Goal: Task Accomplishment & Management: Manage account settings

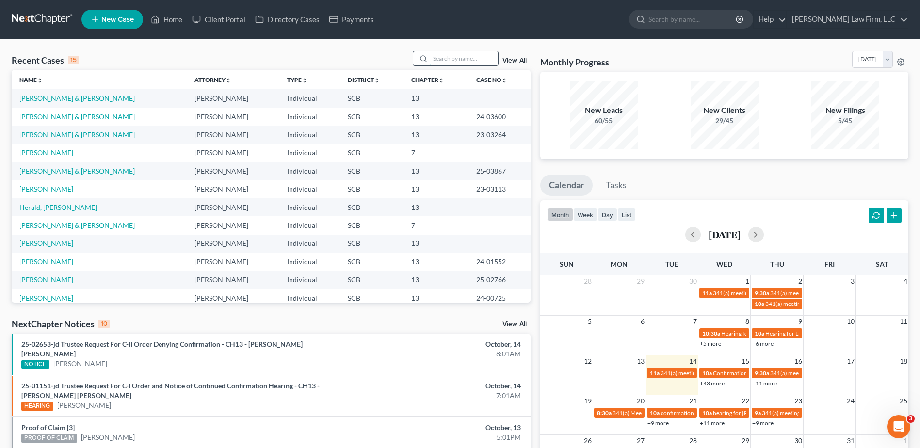
click at [447, 57] on input "search" at bounding box center [464, 58] width 68 height 14
type input "[PERSON_NAME]"
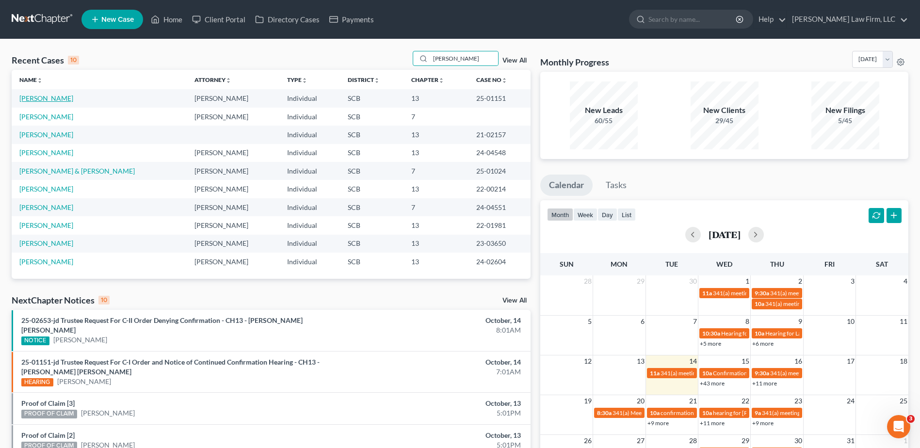
click at [57, 102] on link "[PERSON_NAME]" at bounding box center [46, 98] width 54 height 8
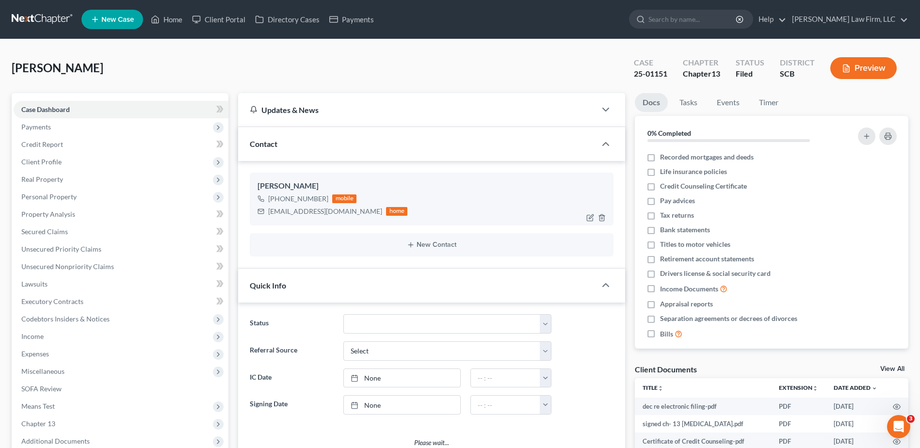
select select "0"
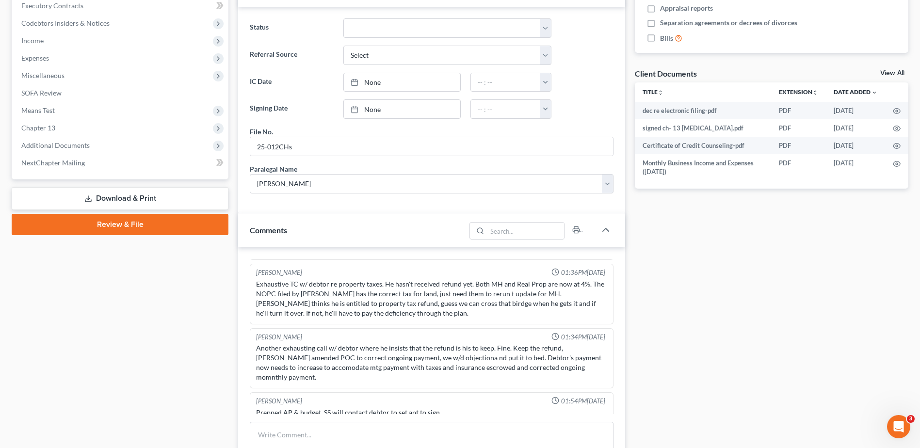
scroll to position [437, 0]
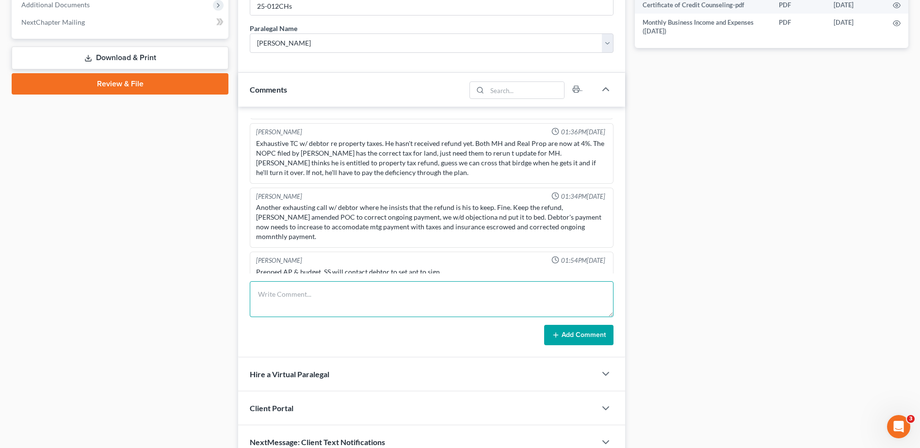
click at [311, 296] on textarea at bounding box center [432, 299] width 364 height 36
drag, startPoint x: 373, startPoint y: 294, endPoint x: 392, endPoint y: 295, distance: 18.5
click at [375, 294] on textarea at bounding box center [432, 299] width 364 height 36
type textarea "left vm for client, needs to sign into email and docusign the new payment incre…"
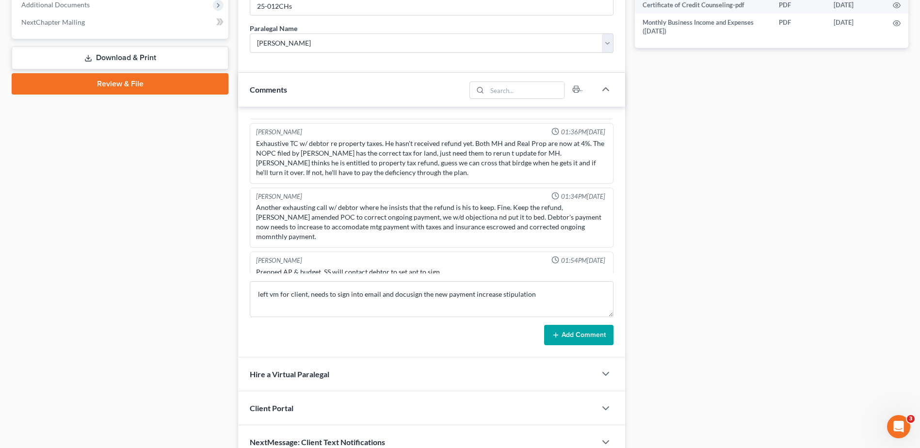
click at [565, 335] on button "Add Comment" at bounding box center [578, 335] width 69 height 20
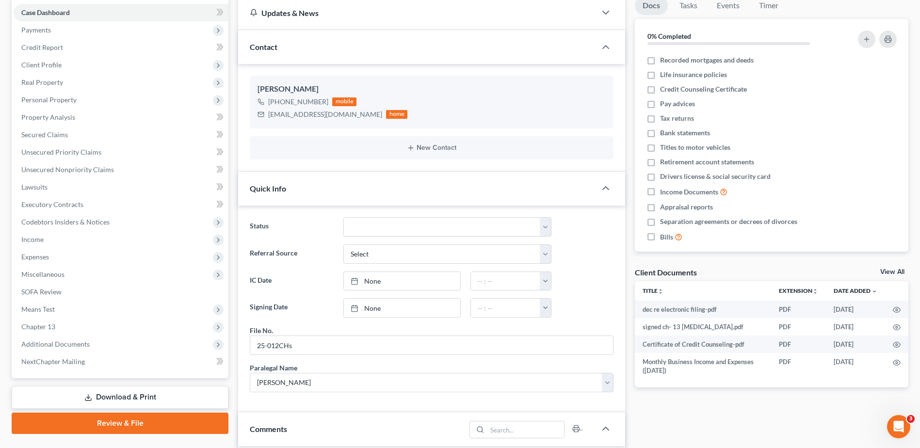
scroll to position [0, 0]
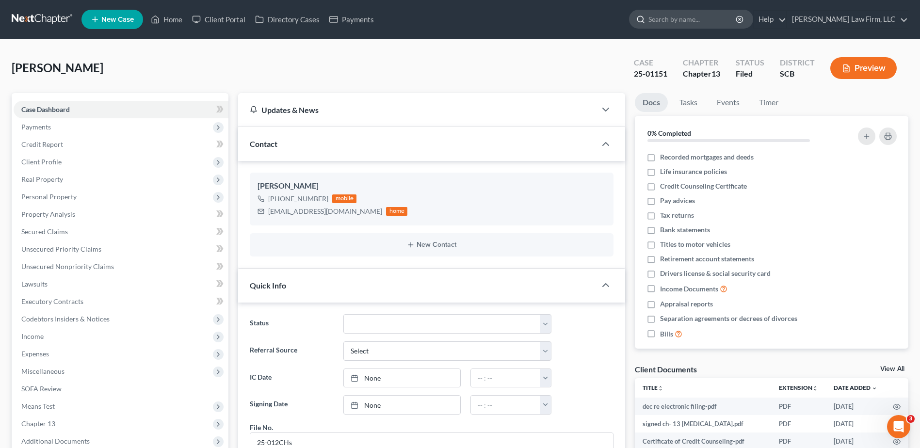
click at [704, 16] on input "search" at bounding box center [693, 19] width 89 height 18
type input "beaufort"
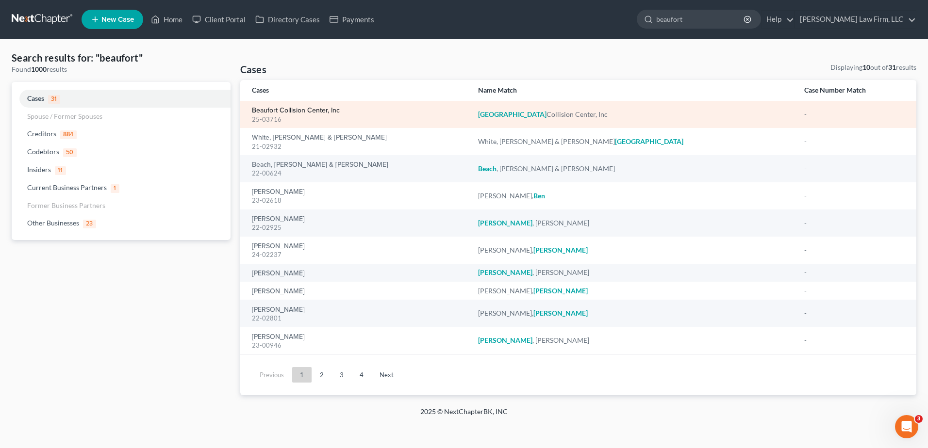
click at [285, 107] on link "Beaufort Collision Center, Inc" at bounding box center [296, 110] width 88 height 7
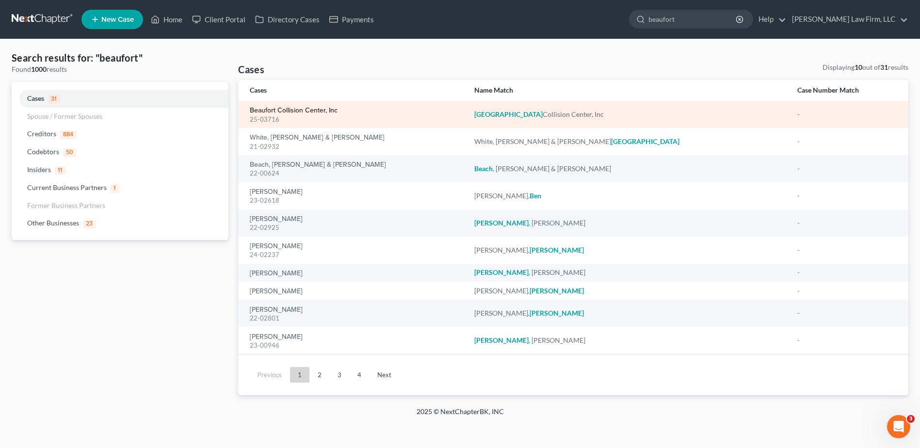
select select "4"
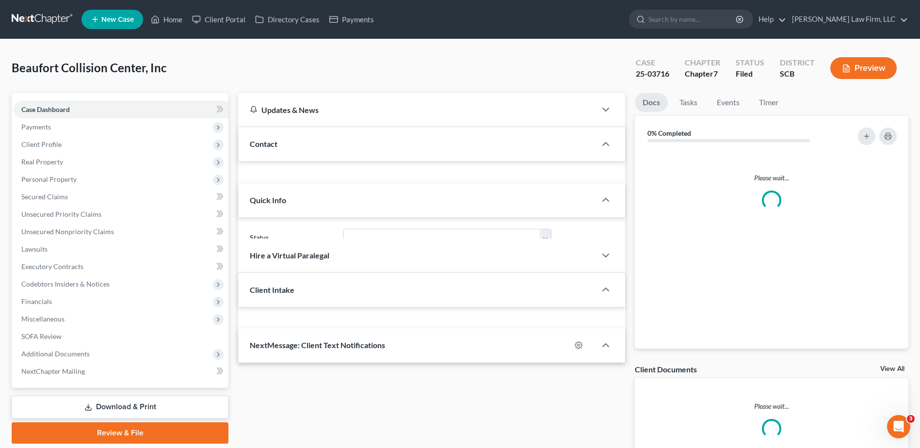
select select "0"
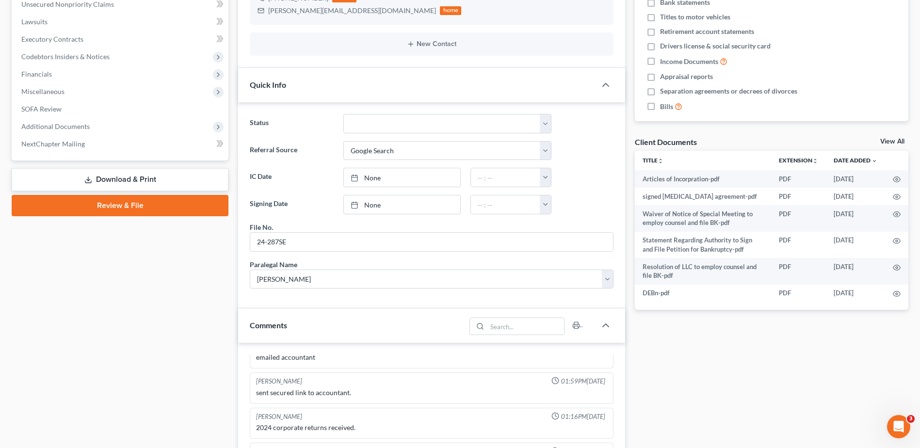
scroll to position [97, 0]
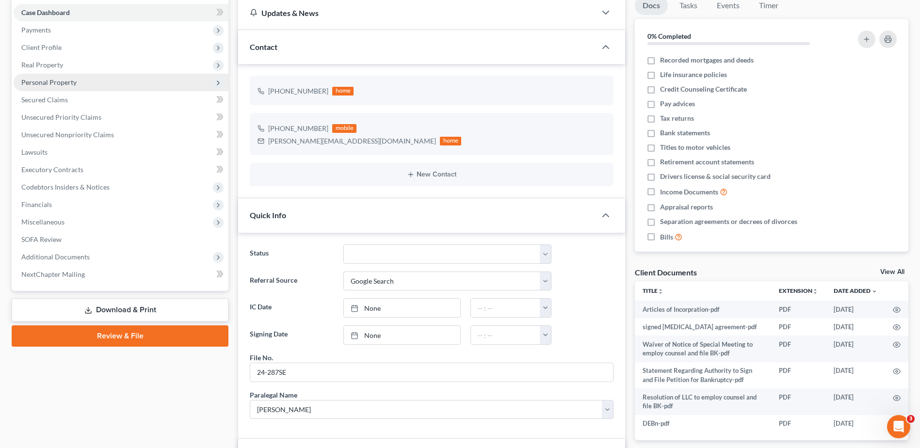
click at [47, 79] on span "Personal Property" at bounding box center [48, 82] width 55 height 8
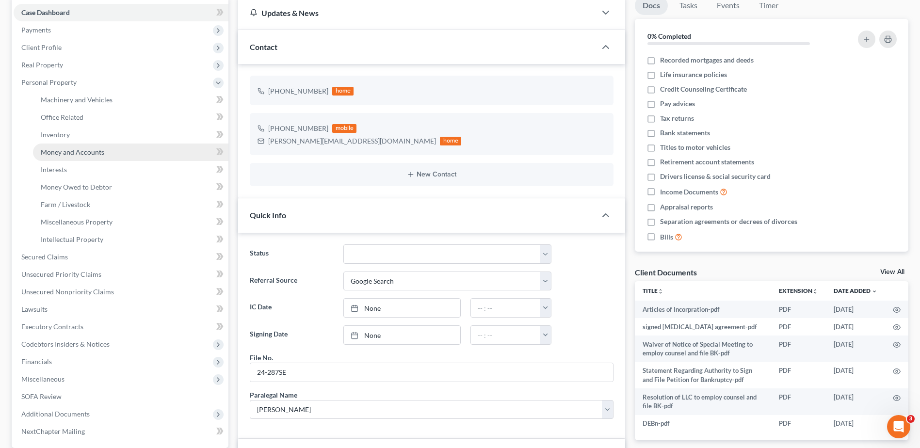
click at [64, 152] on span "Money and Accounts" at bounding box center [73, 152] width 64 height 8
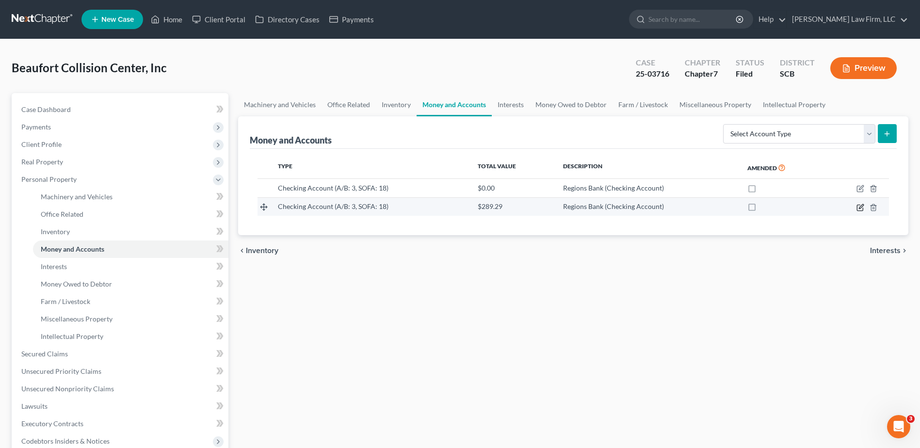
click at [860, 205] on icon "button" at bounding box center [860, 208] width 6 height 6
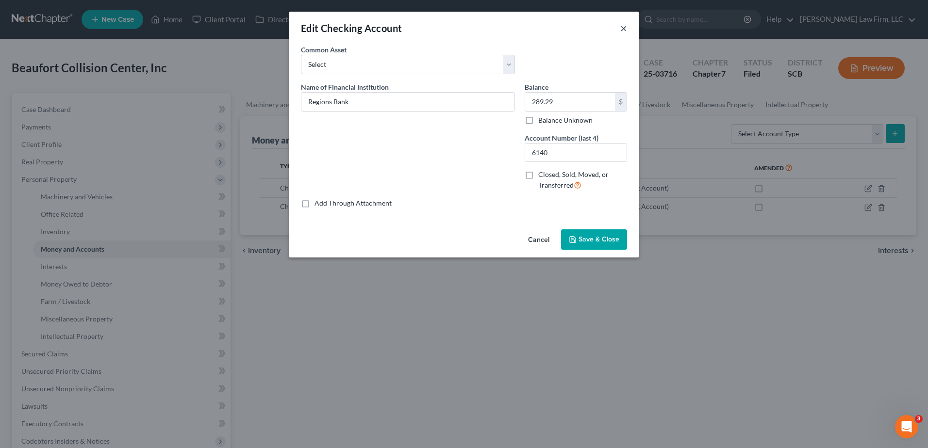
click at [622, 27] on button "×" at bounding box center [623, 28] width 7 height 12
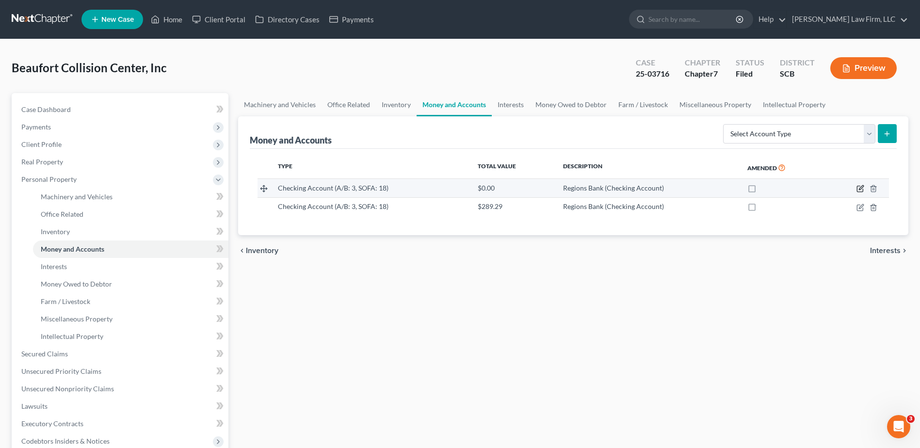
click at [858, 189] on icon "button" at bounding box center [861, 189] width 8 height 8
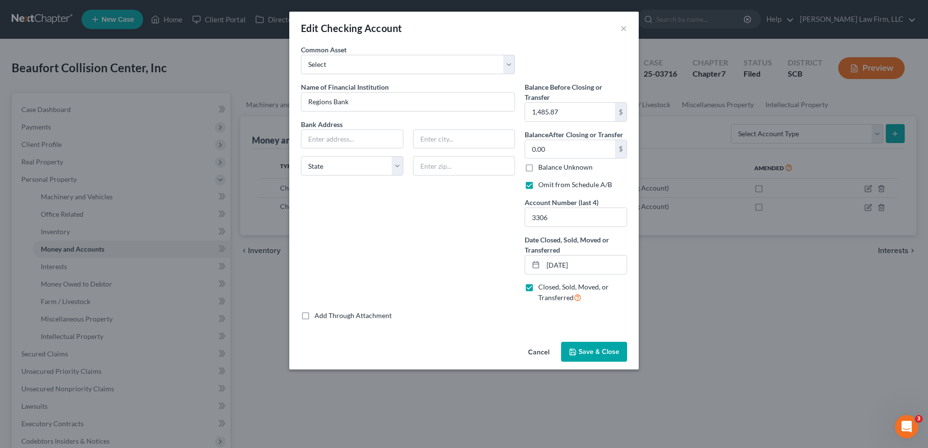
click at [620, 29] on div "Edit Checking Account ×" at bounding box center [463, 28] width 349 height 33
click at [622, 29] on button "×" at bounding box center [623, 28] width 7 height 12
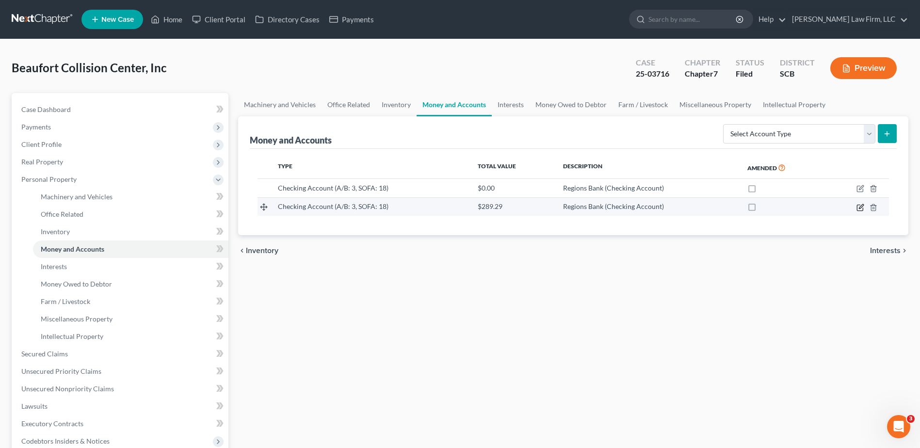
click at [859, 206] on icon "button" at bounding box center [861, 208] width 8 height 8
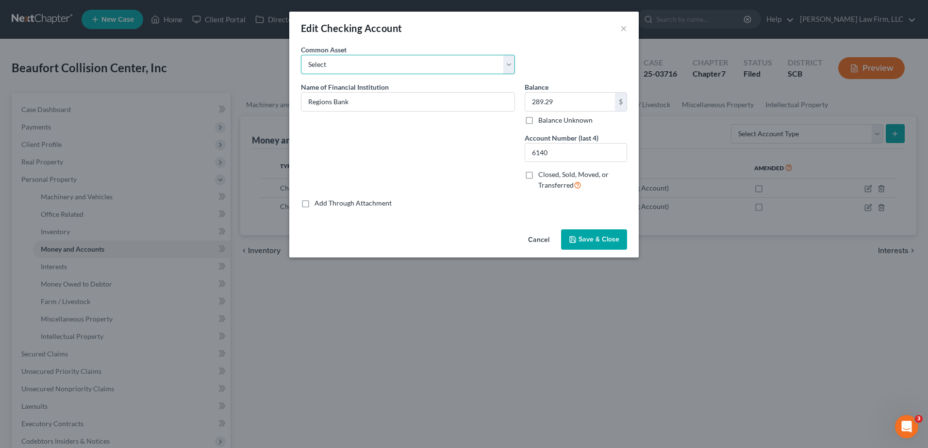
click at [343, 68] on select "Select First Citizens Bank Nucor FCU Acct# [US_STATE] Federal Credit Union Acct…" at bounding box center [408, 64] width 214 height 19
click at [623, 31] on button "×" at bounding box center [623, 28] width 7 height 12
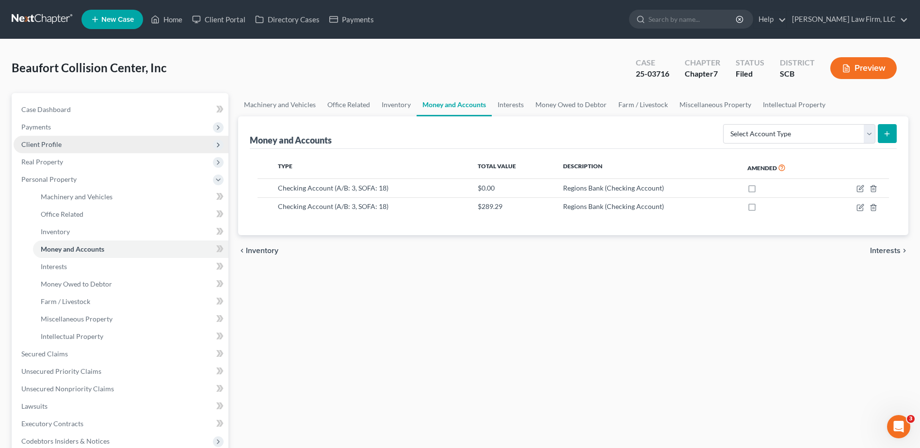
click at [48, 146] on span "Client Profile" at bounding box center [41, 144] width 40 height 8
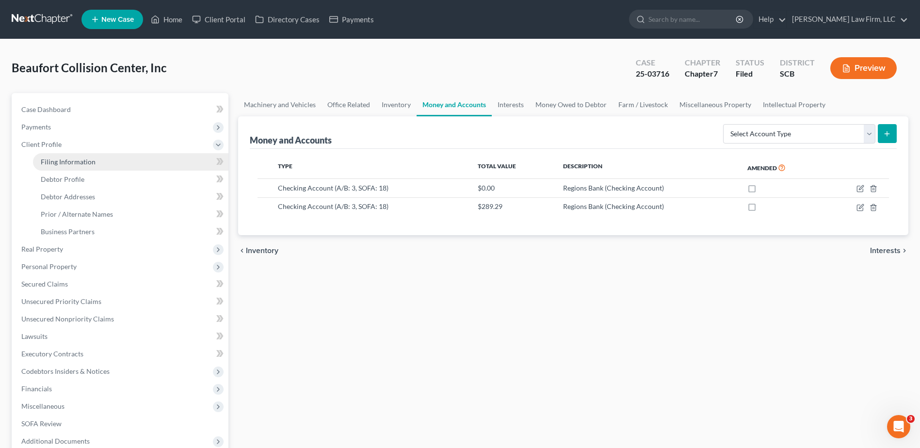
click at [61, 160] on span "Filing Information" at bounding box center [68, 162] width 55 height 8
select select "3"
select select "1"
select select "0"
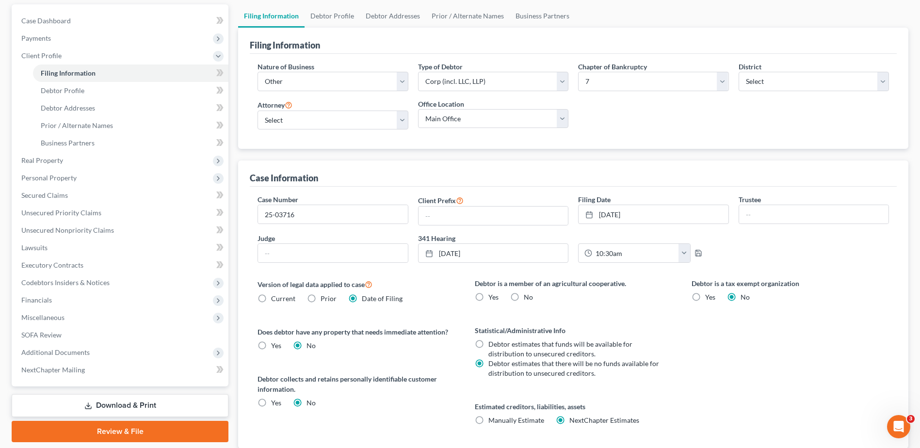
scroll to position [97, 0]
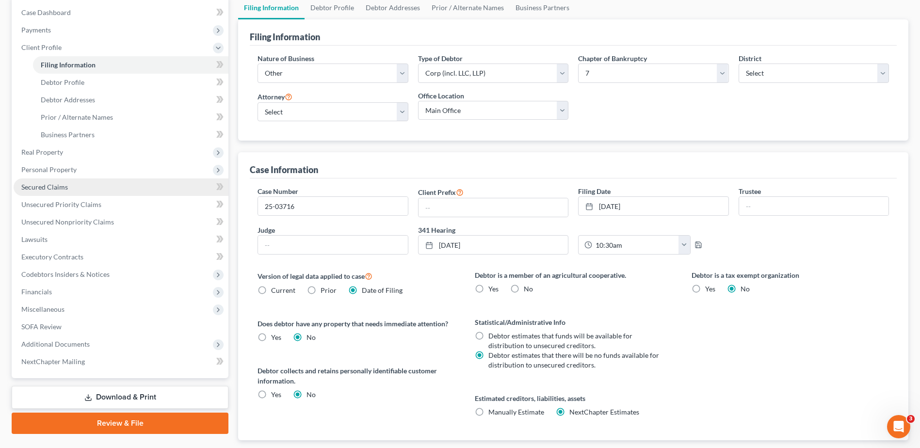
click at [57, 186] on span "Secured Claims" at bounding box center [44, 187] width 47 height 8
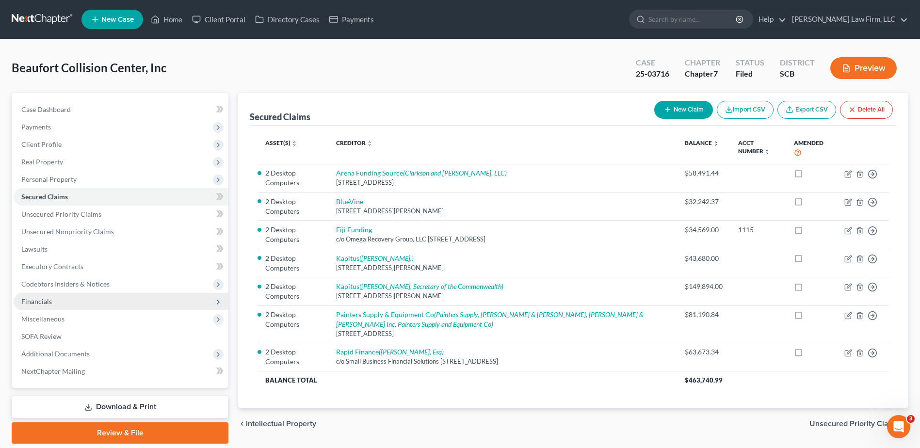
click at [78, 304] on span "Financials" at bounding box center [121, 301] width 215 height 17
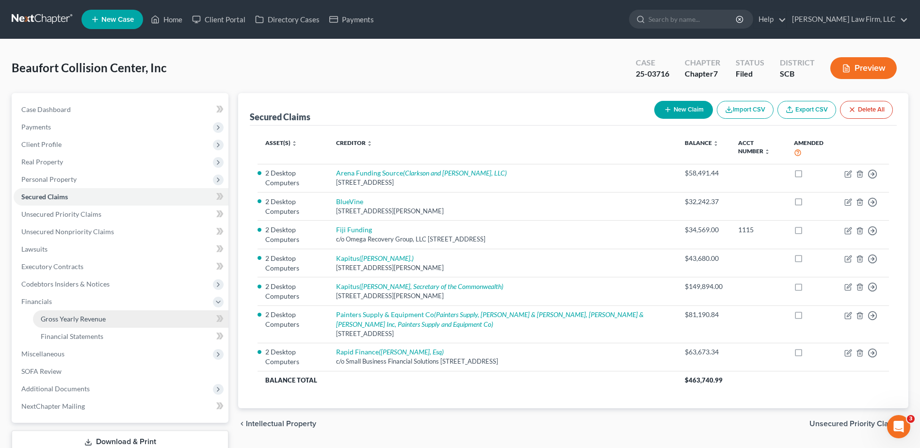
click at [99, 319] on span "Gross Yearly Revenue" at bounding box center [73, 319] width 65 height 8
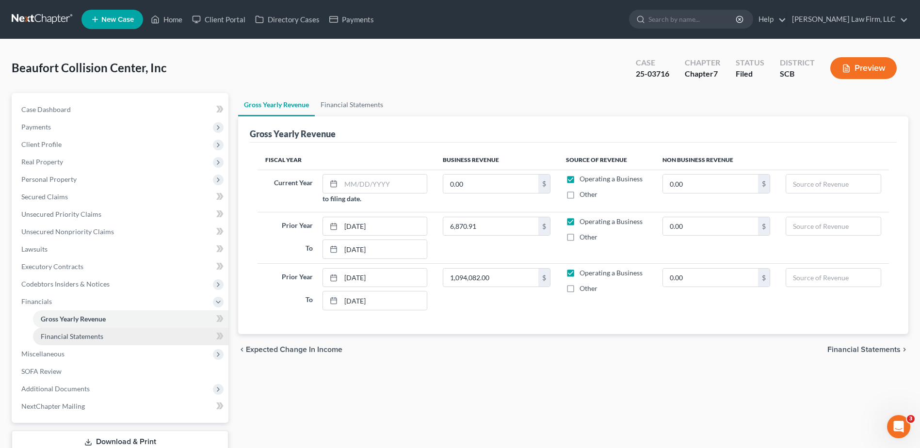
click at [96, 343] on link "Financial Statements" at bounding box center [131, 336] width 196 height 17
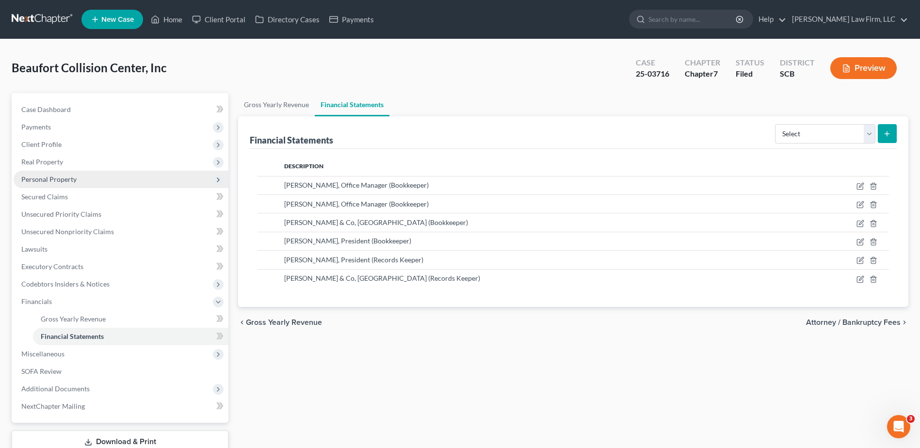
click at [43, 182] on span "Personal Property" at bounding box center [48, 179] width 55 height 8
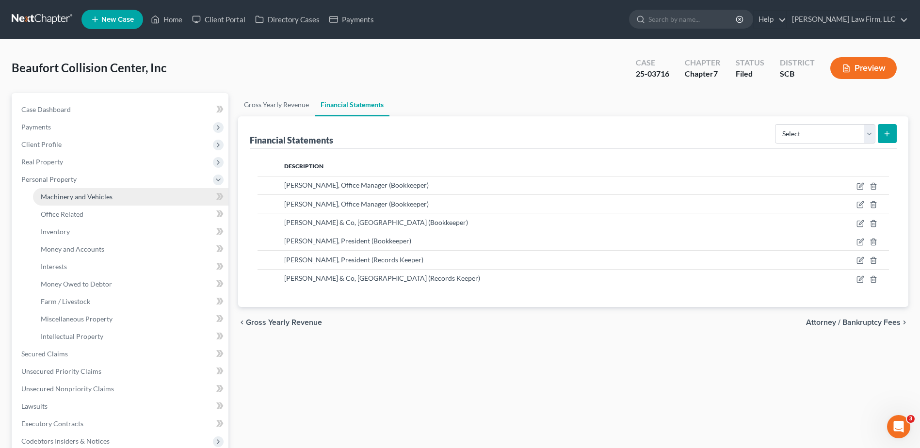
click at [64, 196] on span "Machinery and Vehicles" at bounding box center [77, 197] width 72 height 8
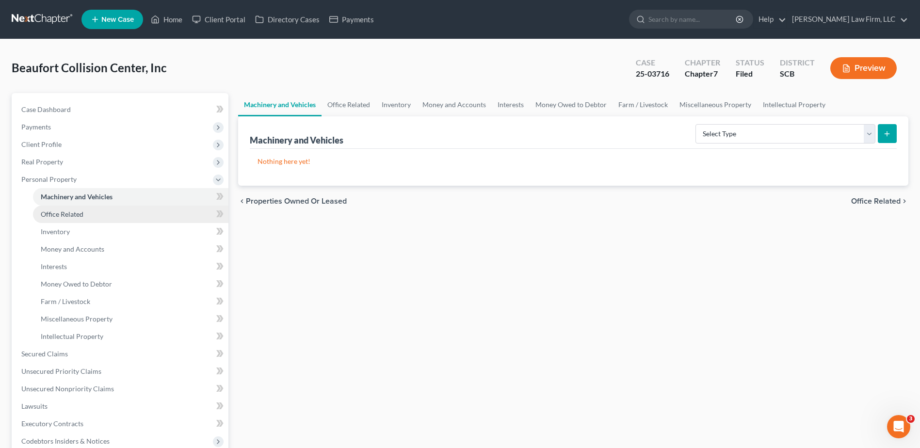
click at [62, 208] on link "Office Related" at bounding box center [131, 214] width 196 height 17
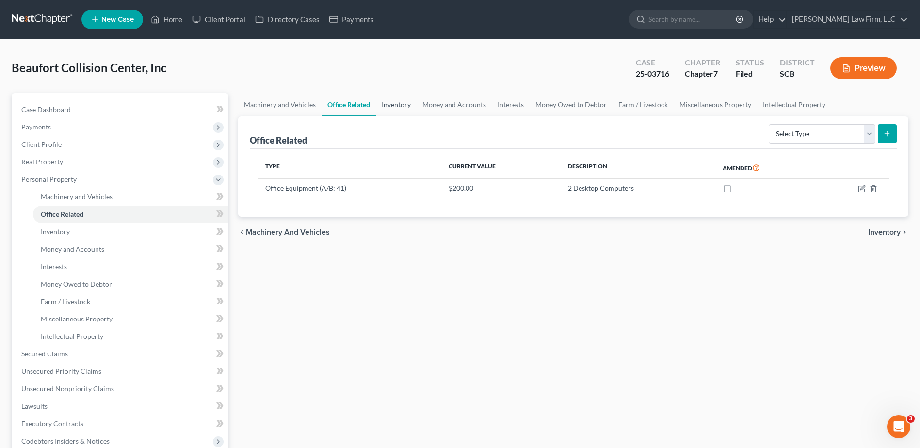
click at [399, 106] on link "Inventory" at bounding box center [396, 104] width 41 height 23
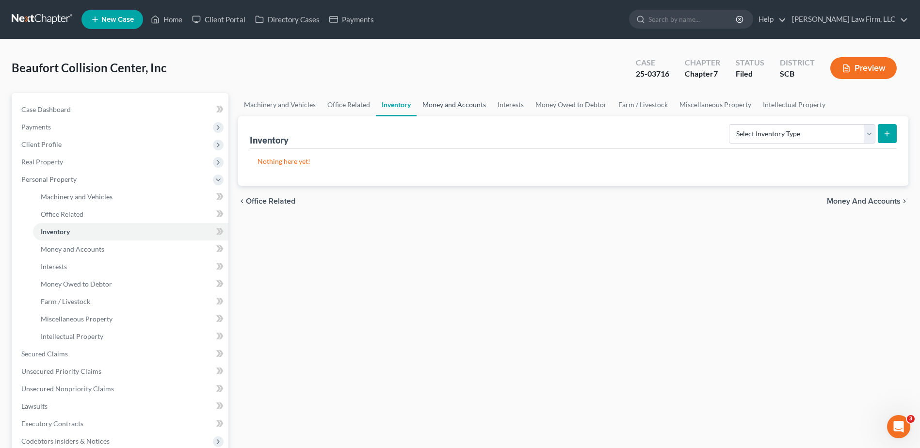
click at [440, 106] on link "Money and Accounts" at bounding box center [454, 104] width 75 height 23
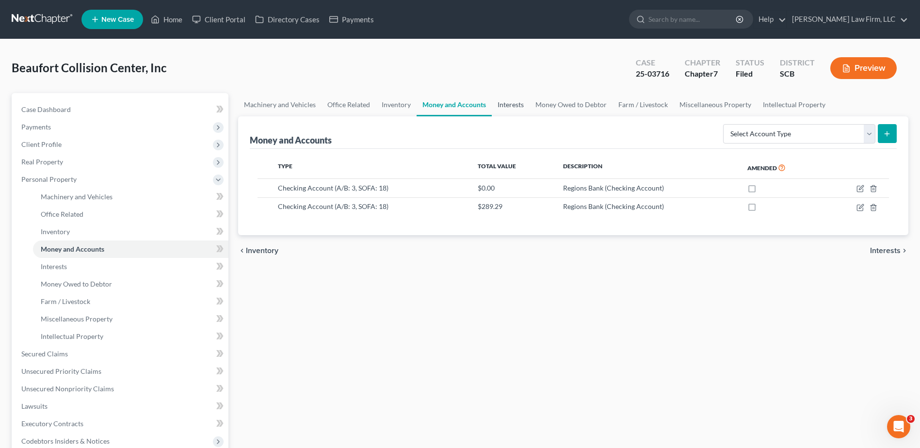
click at [505, 103] on link "Interests" at bounding box center [511, 104] width 38 height 23
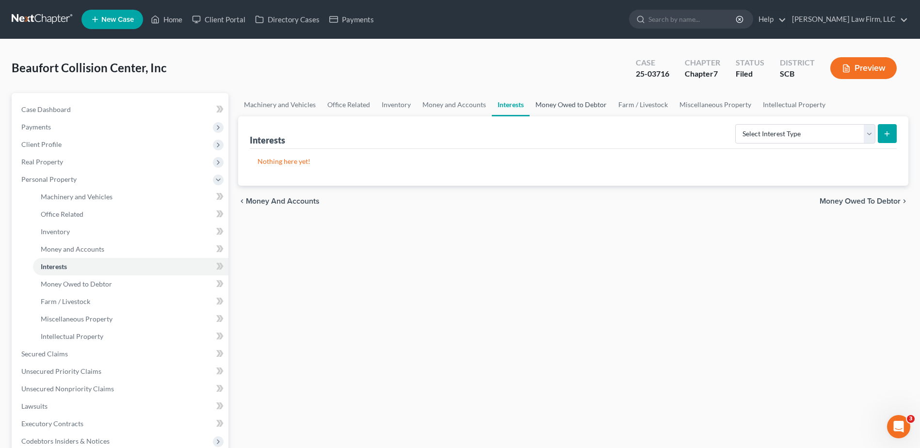
click at [559, 109] on link "Money Owed to Debtor" at bounding box center [571, 104] width 83 height 23
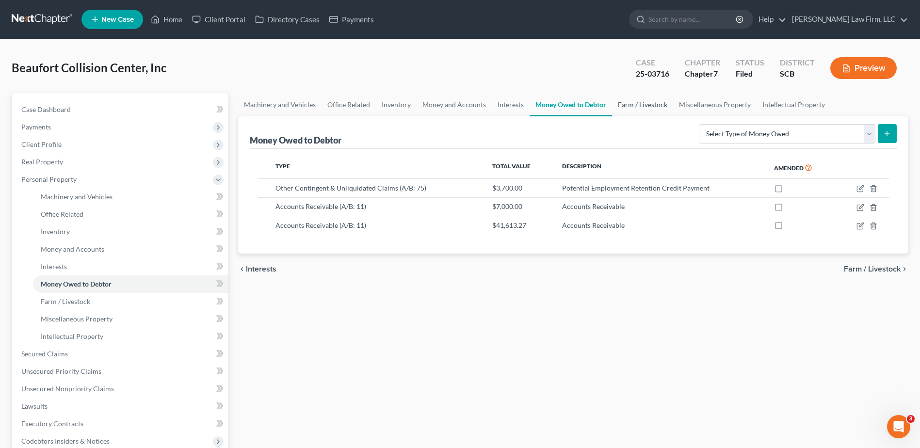
click at [641, 109] on link "Farm / Livestock" at bounding box center [642, 104] width 61 height 23
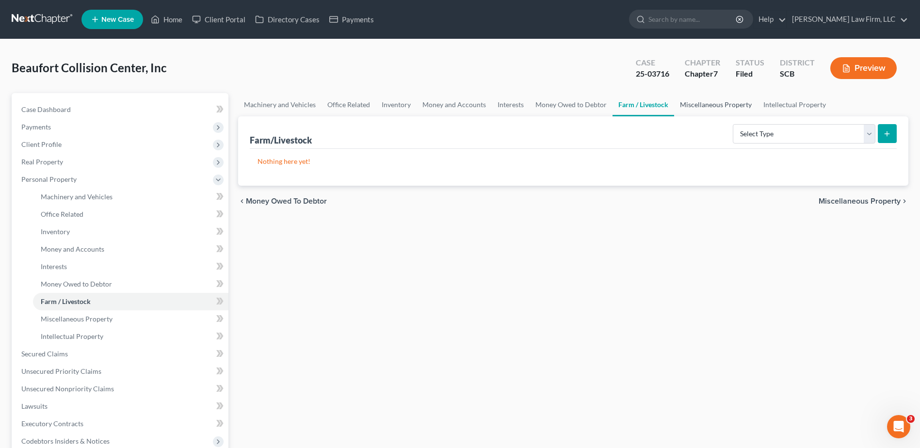
click at [699, 109] on link "Miscellaneous Property" at bounding box center [715, 104] width 83 height 23
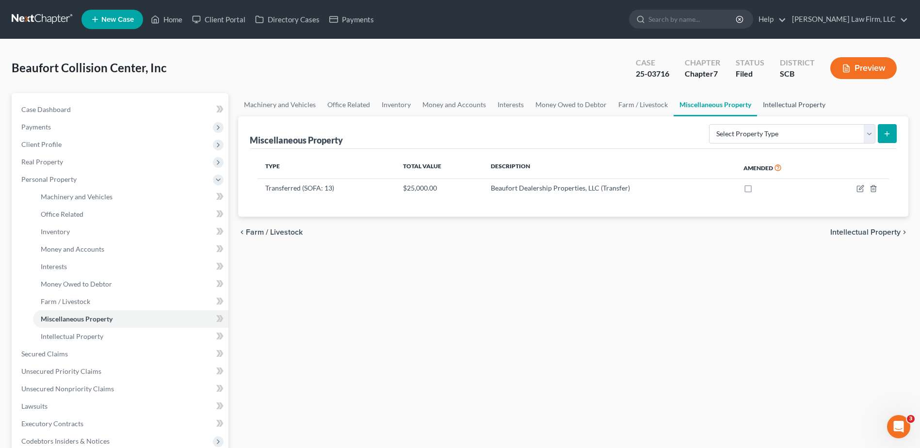
click at [776, 109] on link "Intellectual Property" at bounding box center [794, 104] width 74 height 23
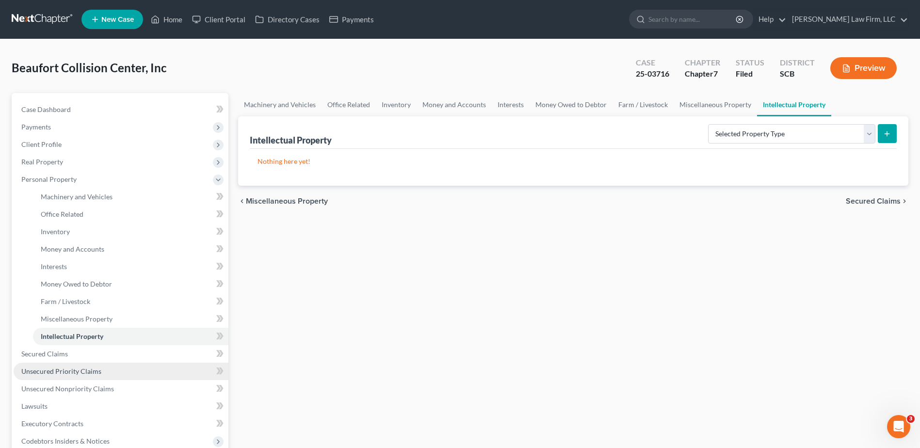
click at [69, 376] on link "Unsecured Priority Claims" at bounding box center [121, 371] width 215 height 17
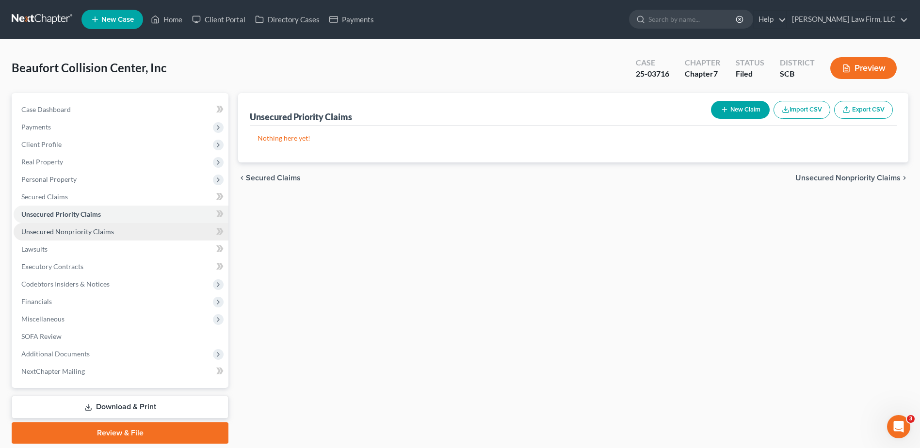
click at [47, 235] on span "Unsecured Nonpriority Claims" at bounding box center [67, 232] width 93 height 8
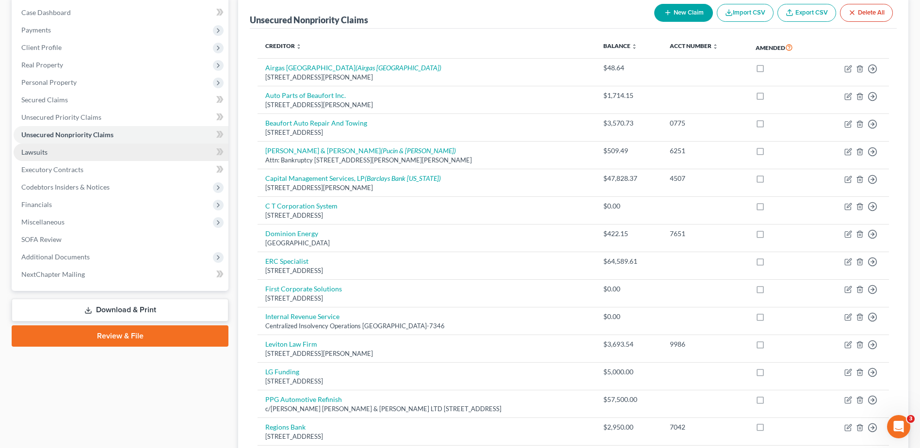
click at [45, 147] on link "Lawsuits" at bounding box center [121, 152] width 215 height 17
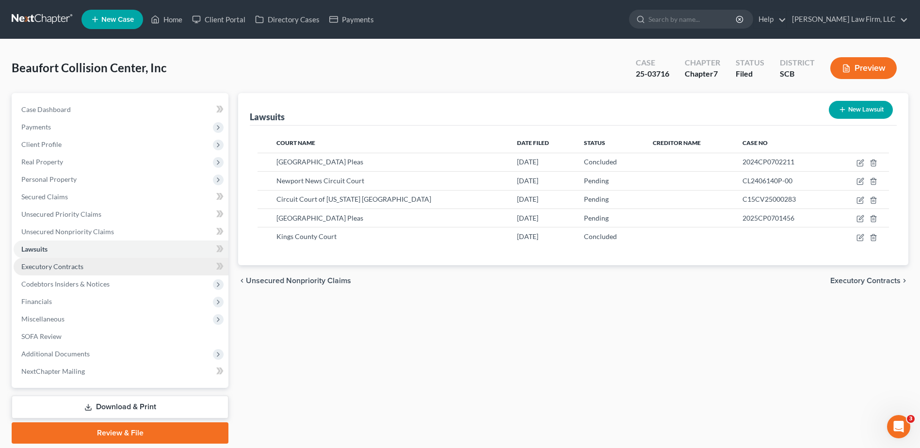
click at [53, 265] on span "Executory Contracts" at bounding box center [52, 266] width 62 height 8
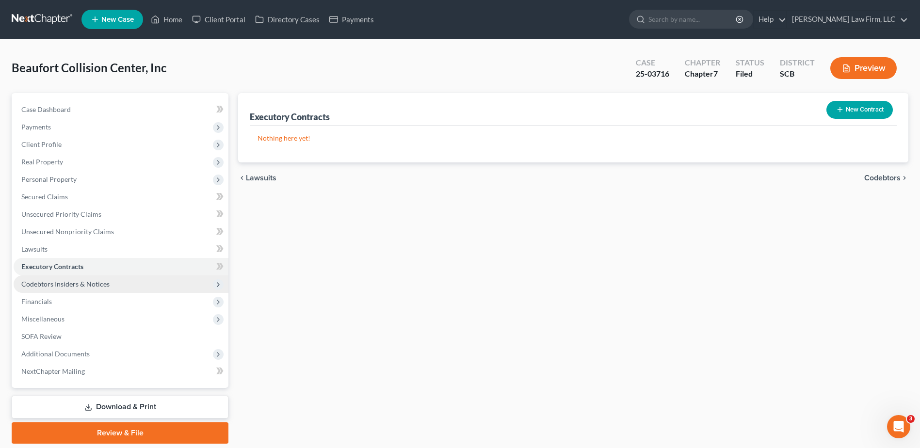
click at [63, 280] on span "Codebtors Insiders & Notices" at bounding box center [65, 284] width 88 height 8
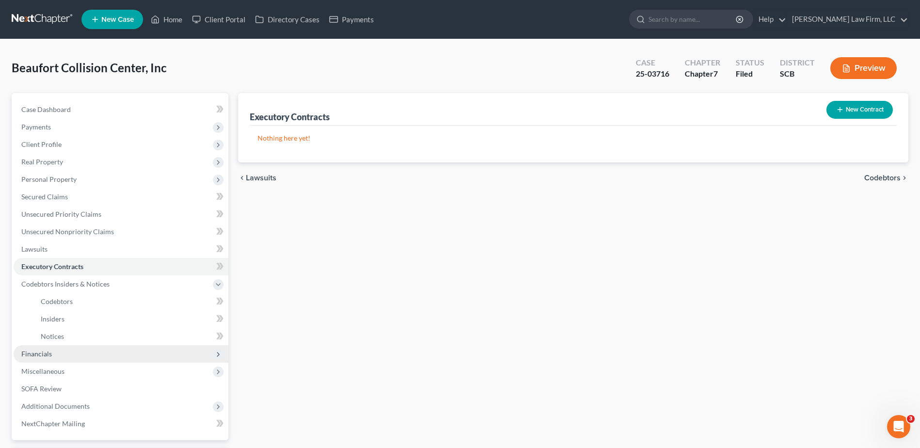
click at [62, 354] on span "Financials" at bounding box center [121, 353] width 215 height 17
click at [62, 356] on span "Miscellaneous" at bounding box center [42, 354] width 43 height 8
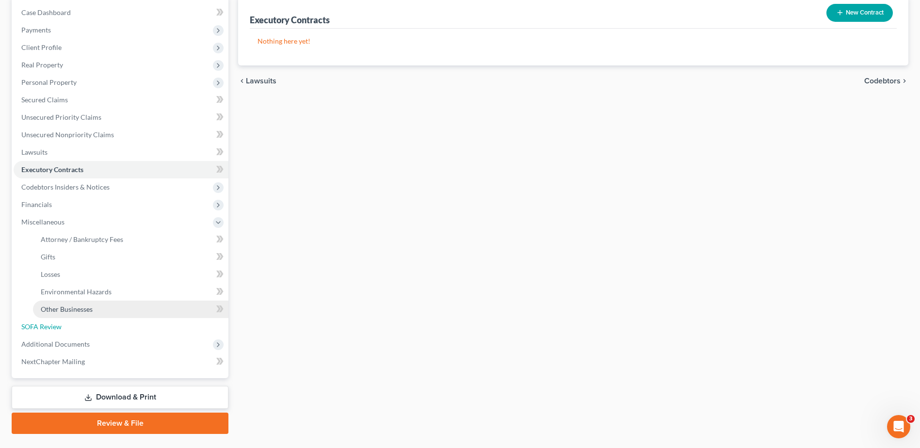
drag, startPoint x: 54, startPoint y: 326, endPoint x: 92, endPoint y: 308, distance: 41.4
click at [54, 325] on span "SOFA Review" at bounding box center [41, 327] width 40 height 8
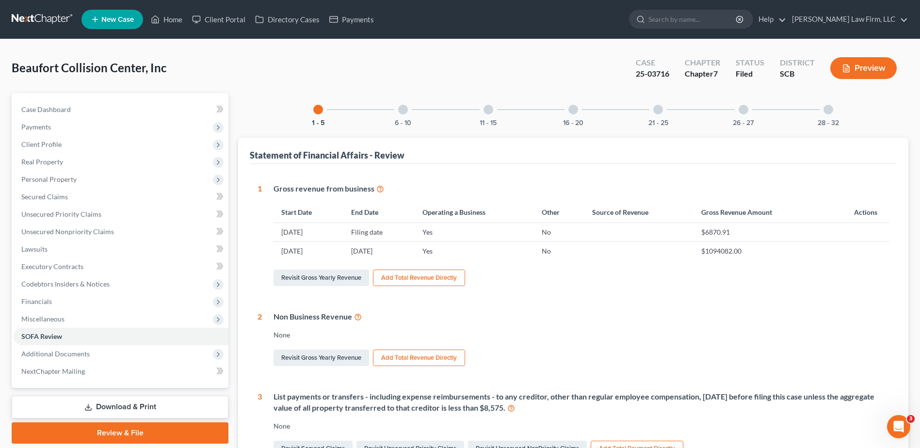
click at [863, 66] on button "Preview" at bounding box center [864, 68] width 66 height 22
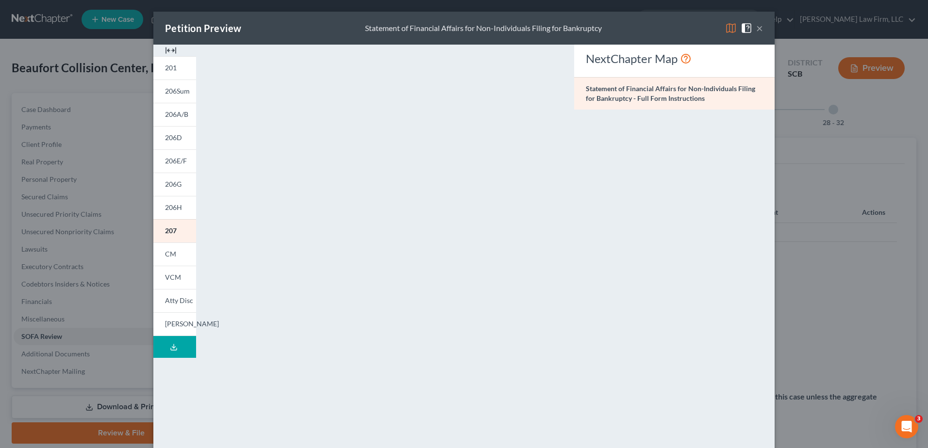
click at [725, 26] on img at bounding box center [731, 28] width 12 height 12
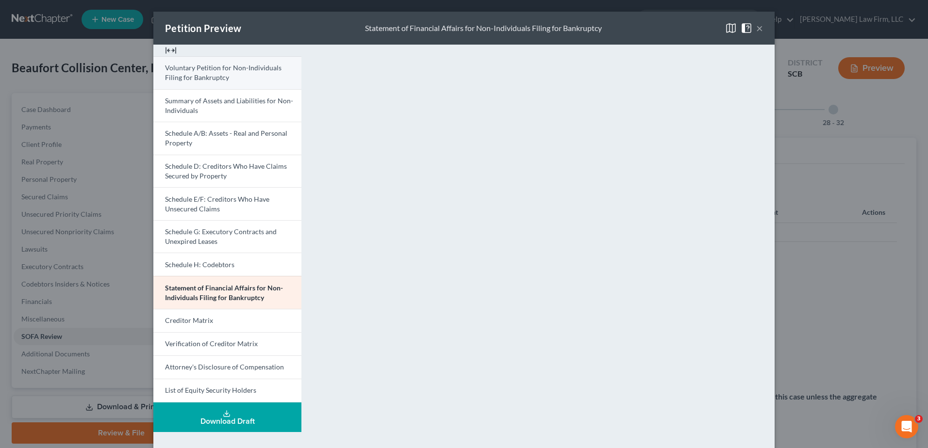
click at [202, 74] on span "Voluntary Petition for Non-Individuals Filing for Bankruptcy" at bounding box center [223, 73] width 116 height 18
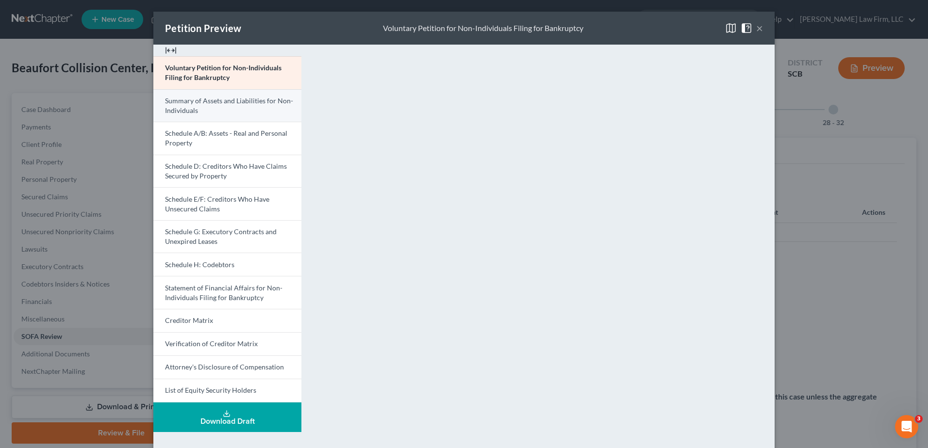
click at [218, 104] on span "Summary of Assets and Liabilities for Non-Individuals" at bounding box center [229, 106] width 128 height 18
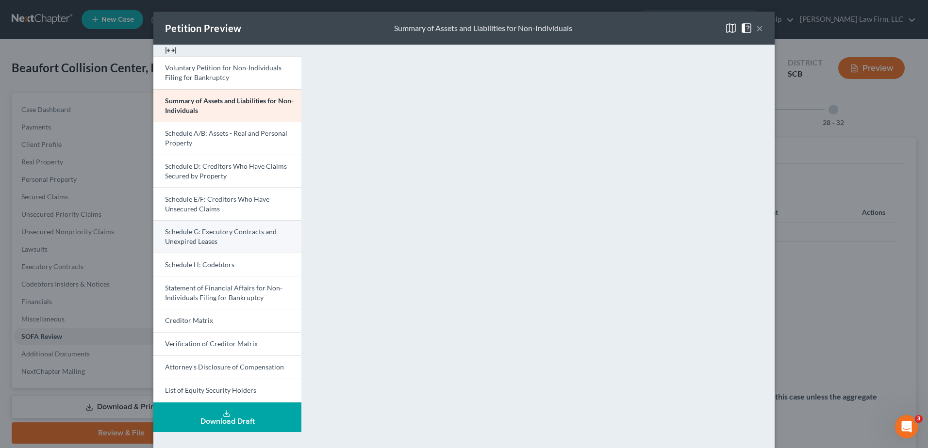
click at [217, 227] on link "Schedule G: Executory Contracts and Unexpired Leases" at bounding box center [227, 236] width 148 height 33
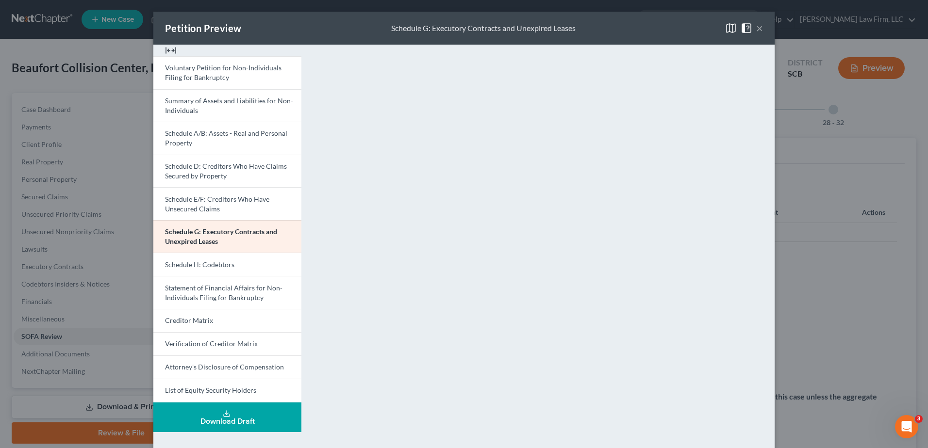
click at [774, 63] on div "<object ng-attr-data='[URL][DOMAIN_NAME]' type='application/pdf' width='100%' h…" at bounding box center [542, 290] width 473 height 491
click at [756, 26] on button "×" at bounding box center [759, 28] width 7 height 12
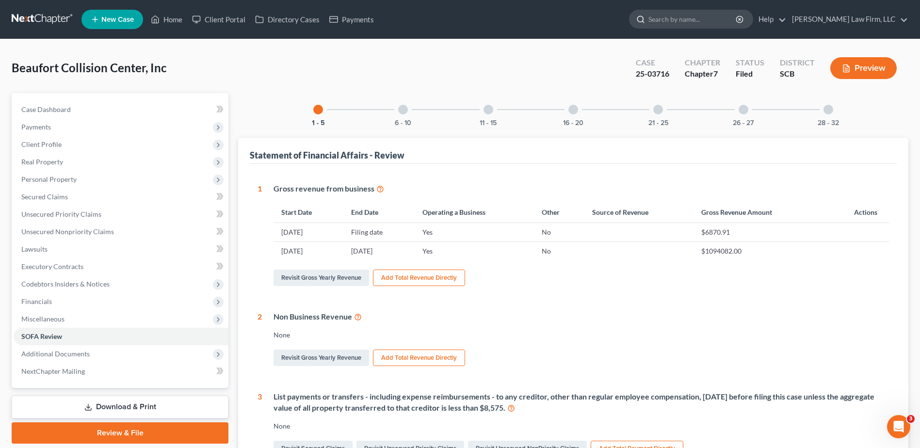
click at [689, 23] on input "search" at bounding box center [693, 19] width 89 height 18
type input "[PERSON_NAME]"
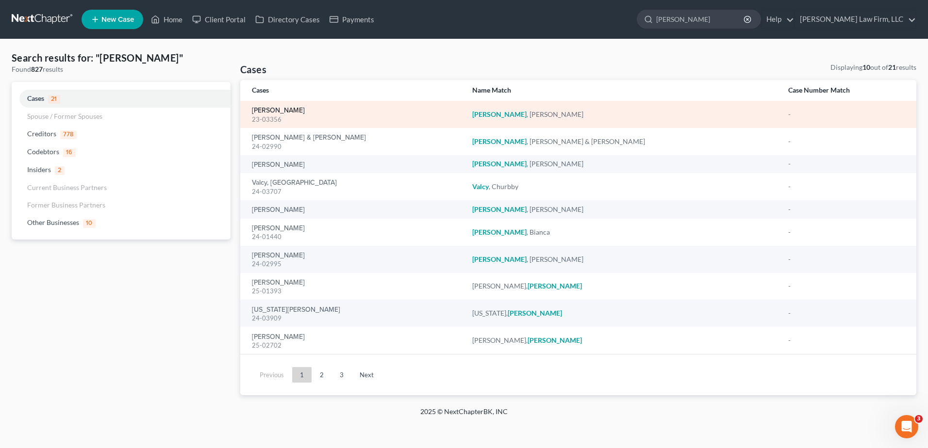
click at [278, 111] on link "[PERSON_NAME]" at bounding box center [278, 110] width 53 height 7
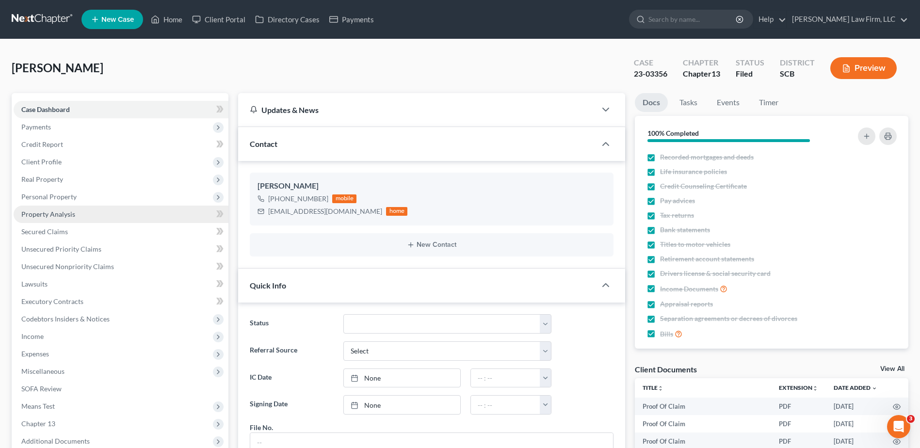
scroll to position [583, 0]
click at [52, 212] on span "Property Analysis" at bounding box center [48, 214] width 54 height 8
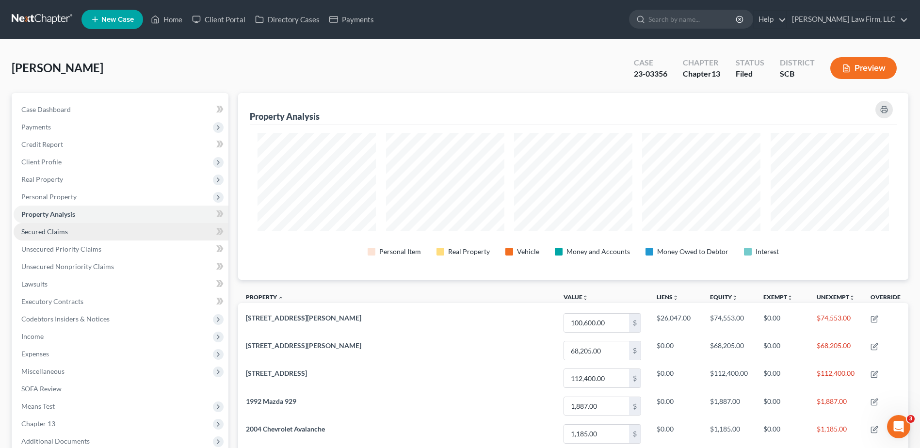
click at [59, 230] on span "Secured Claims" at bounding box center [44, 232] width 47 height 8
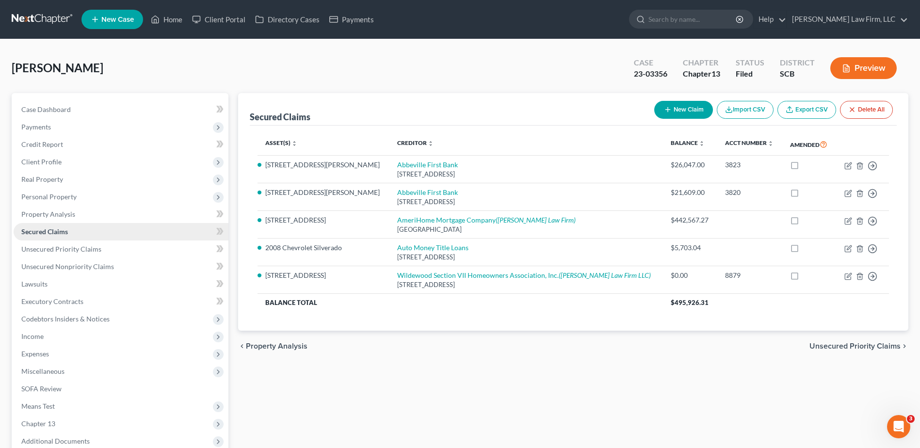
click at [59, 233] on span "Secured Claims" at bounding box center [44, 232] width 47 height 8
click at [54, 109] on span "Case Dashboard" at bounding box center [45, 109] width 49 height 8
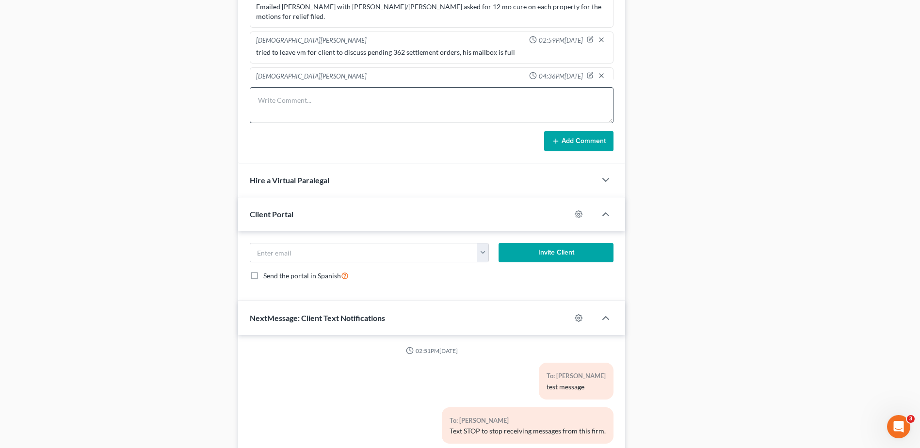
scroll to position [583, 0]
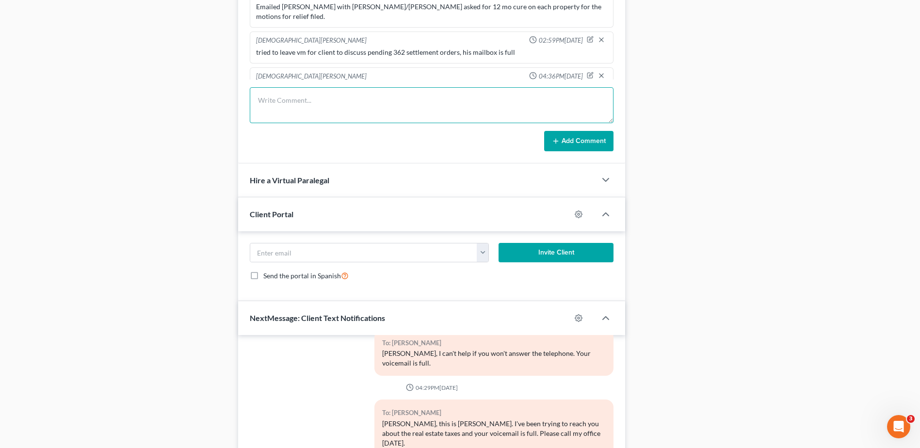
click at [300, 103] on textarea at bounding box center [432, 105] width 364 height 36
click at [551, 102] on textarea "emailed signed Proposed SO to [PERSON_NAME]/[PERSON_NAME]. 10/23 hearing should…" at bounding box center [432, 105] width 364 height 36
type textarea "emailed signed Proposed SO to [PERSON_NAME]/[PERSON_NAME]. 10/23 hearing should…"
click at [579, 145] on button "Add Comment" at bounding box center [578, 141] width 69 height 20
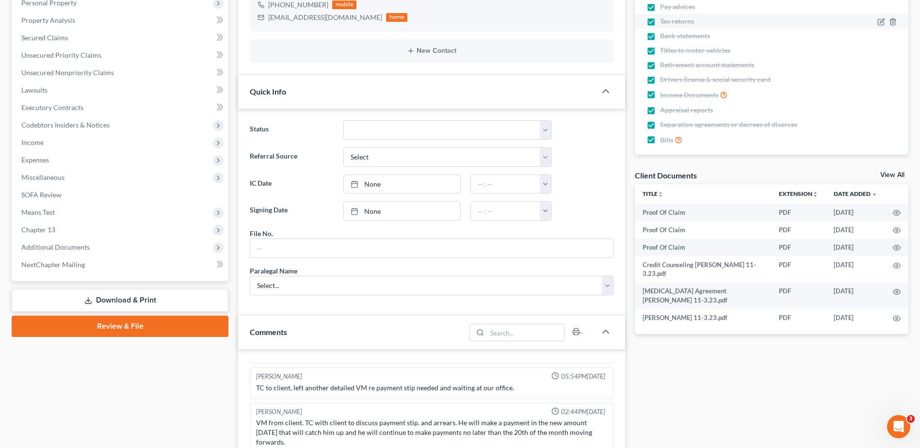
scroll to position [0, 0]
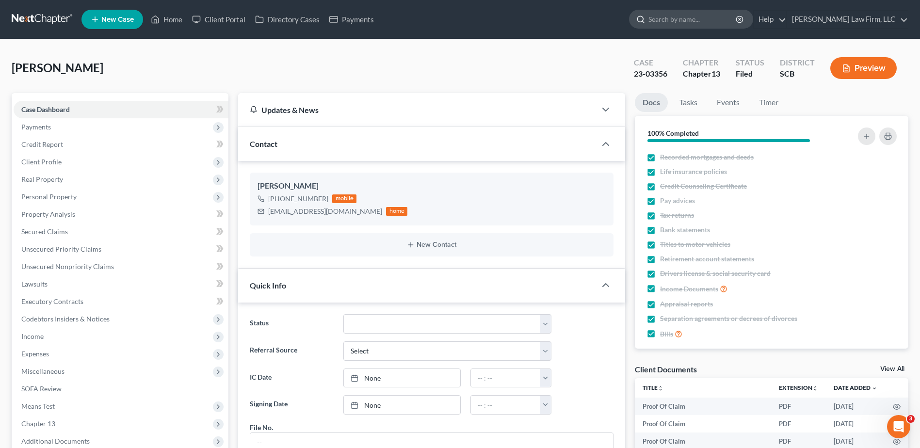
click at [692, 22] on input "search" at bounding box center [693, 19] width 89 height 18
type input "[PERSON_NAME]"
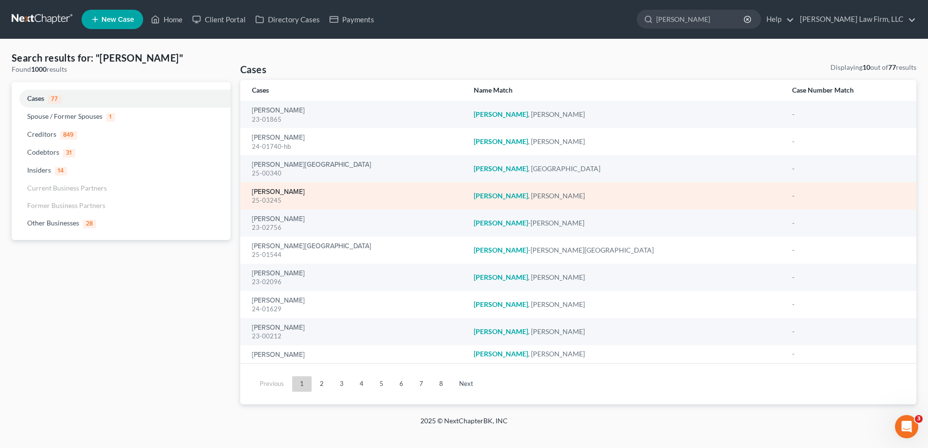
click at [284, 189] on link "[PERSON_NAME]" at bounding box center [278, 192] width 53 height 7
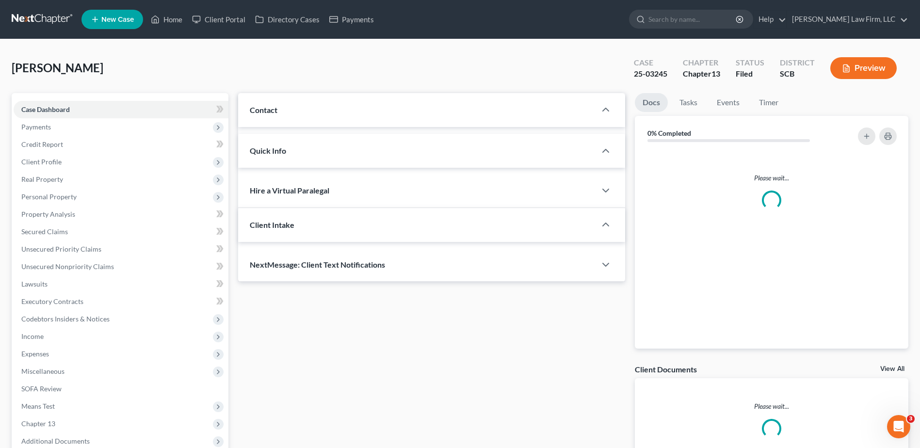
click at [284, 190] on div "Updates & News × Contact Please wait... Quick Info Status Referral Source Selec…" at bounding box center [431, 187] width 387 height 189
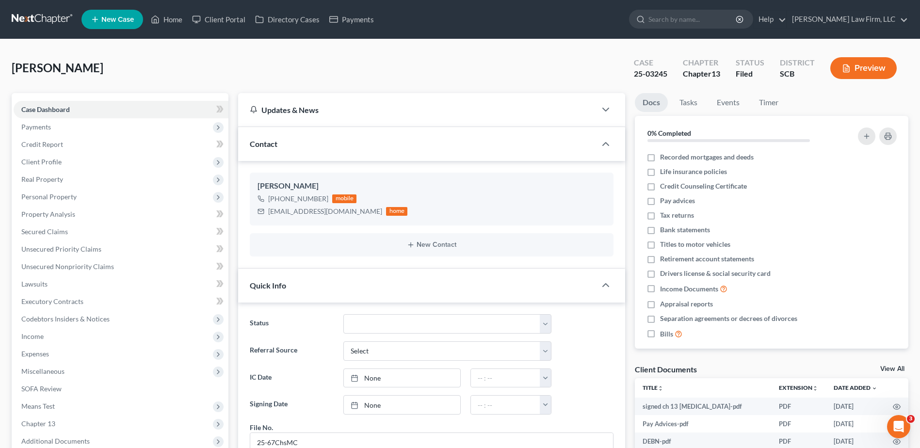
drag, startPoint x: 33, startPoint y: 23, endPoint x: 49, endPoint y: 29, distance: 16.6
click at [33, 23] on link at bounding box center [43, 19] width 62 height 17
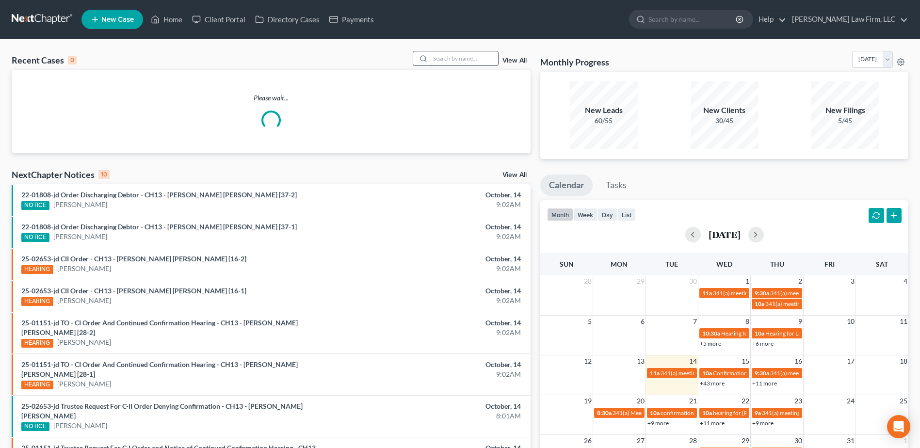
click at [458, 58] on input "search" at bounding box center [464, 58] width 68 height 14
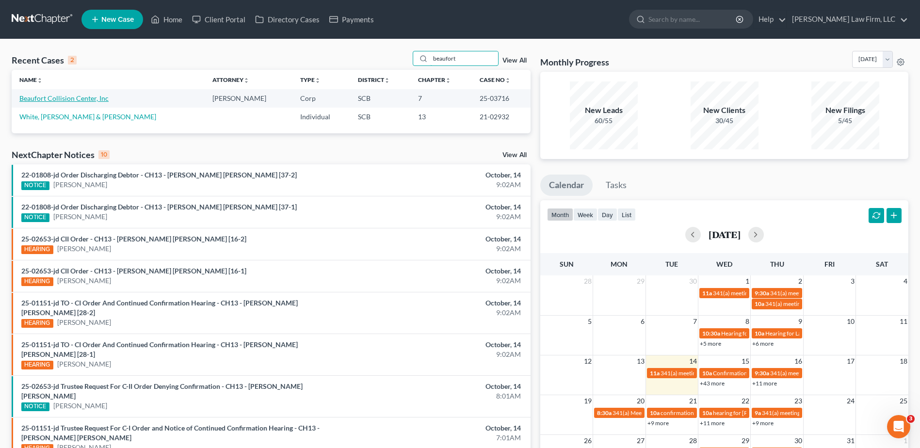
type input "beaufort"
click at [57, 96] on link "Beaufort Collision Center, Inc" at bounding box center [63, 98] width 89 height 8
select select "4"
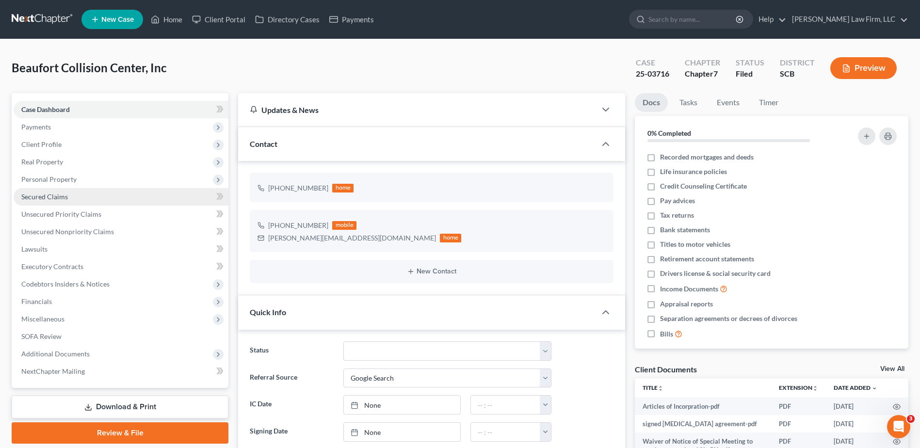
select select "0"
click at [52, 197] on span "Secured Claims" at bounding box center [44, 197] width 47 height 8
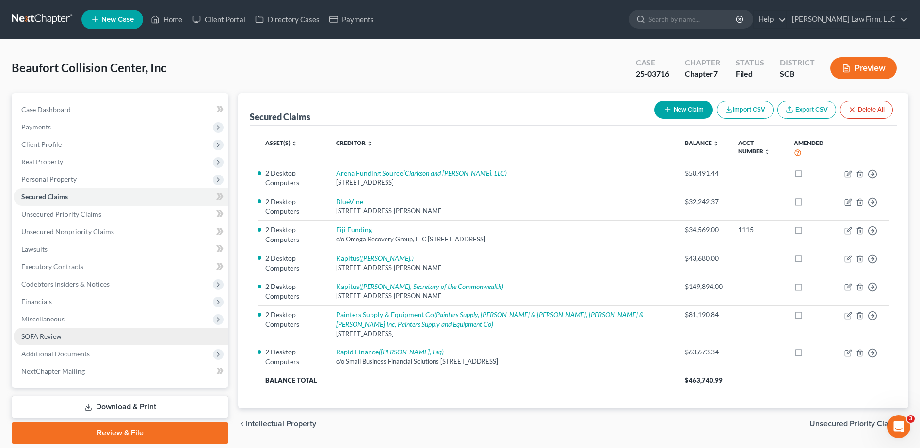
click at [46, 333] on span "SOFA Review" at bounding box center [41, 336] width 40 height 8
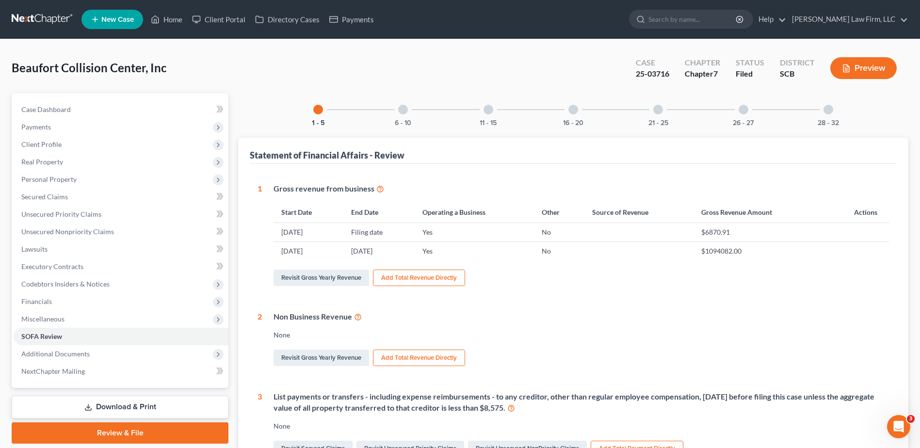
click at [404, 111] on div at bounding box center [403, 110] width 10 height 10
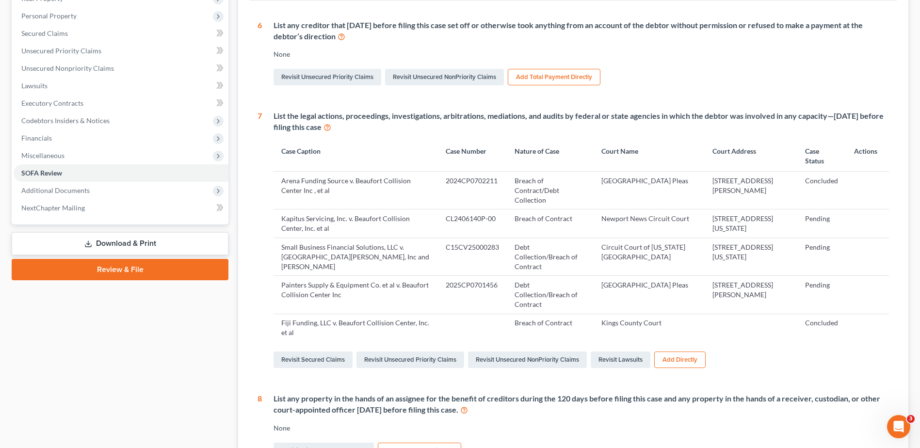
scroll to position [33, 0]
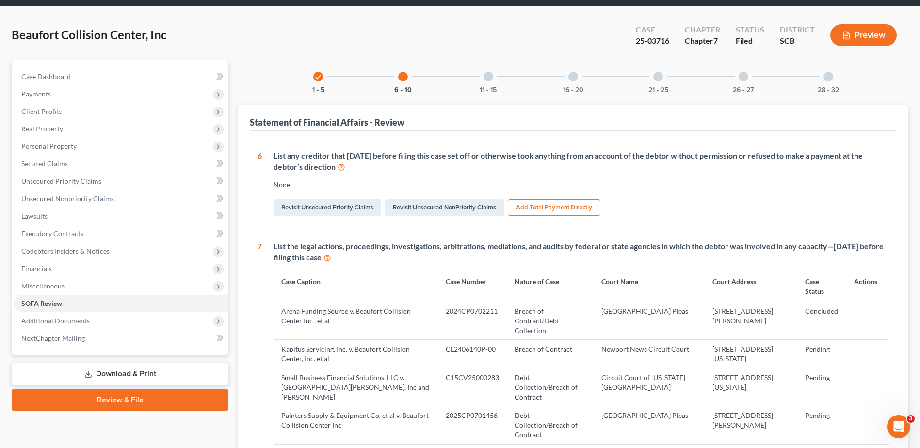
click at [485, 78] on div at bounding box center [489, 77] width 10 height 10
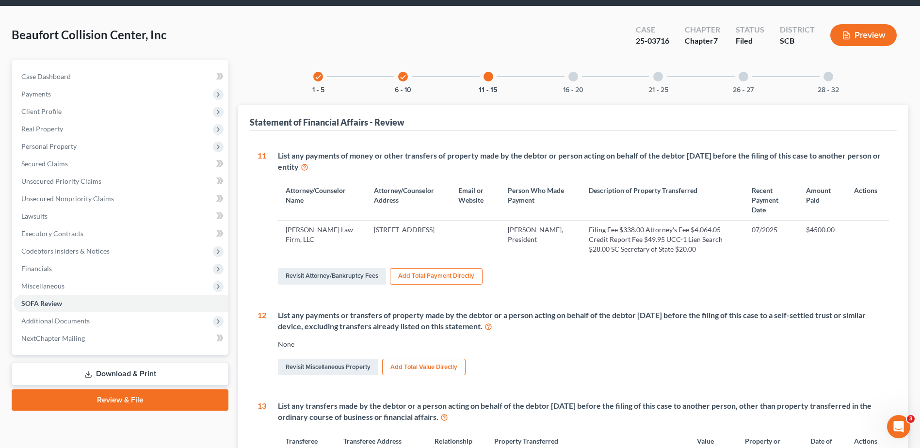
click at [573, 81] on div at bounding box center [574, 77] width 10 height 10
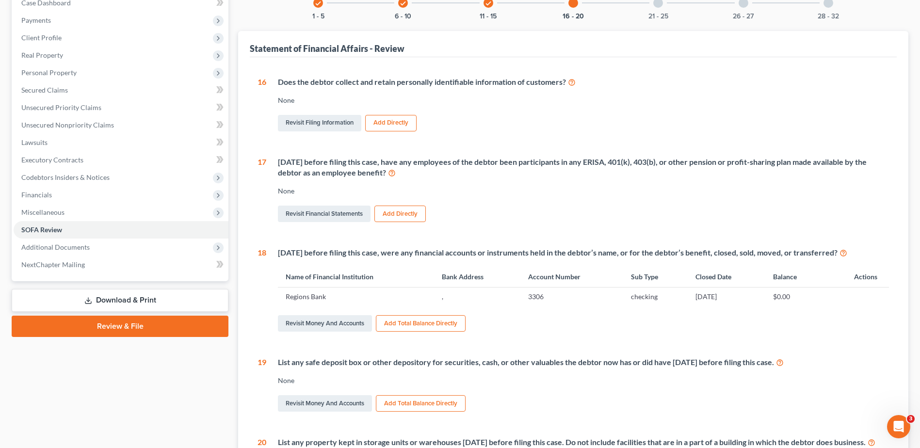
scroll to position [24, 0]
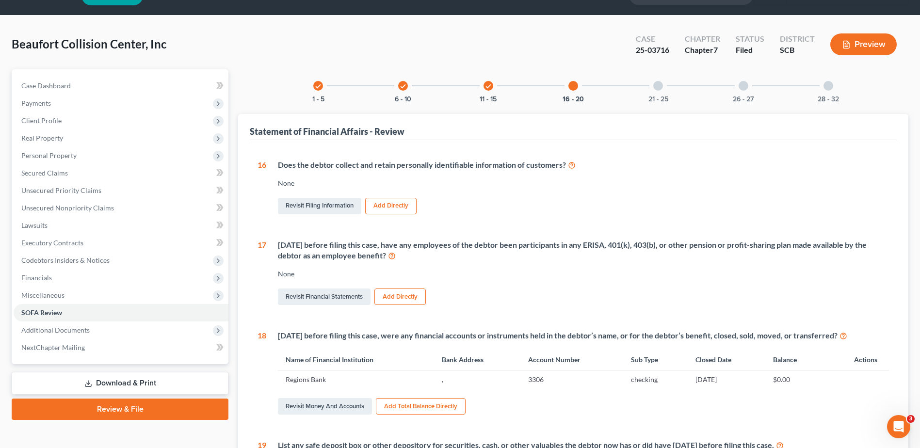
click at [661, 89] on div at bounding box center [659, 86] width 10 height 10
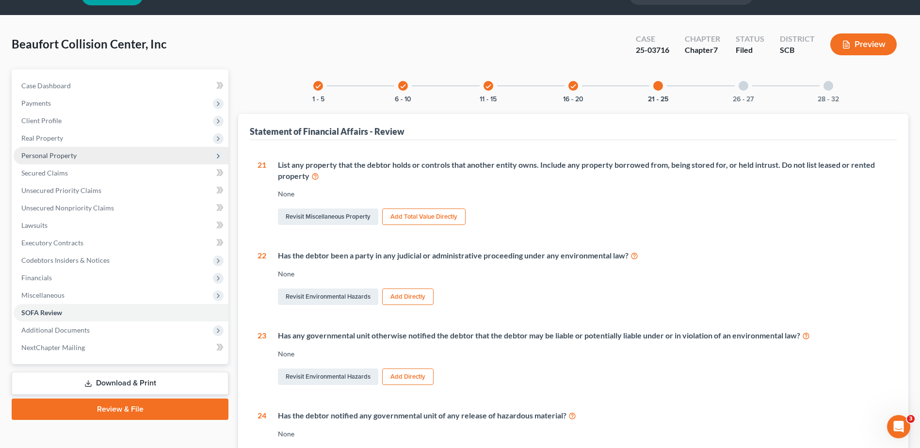
click at [53, 151] on span "Personal Property" at bounding box center [48, 155] width 55 height 8
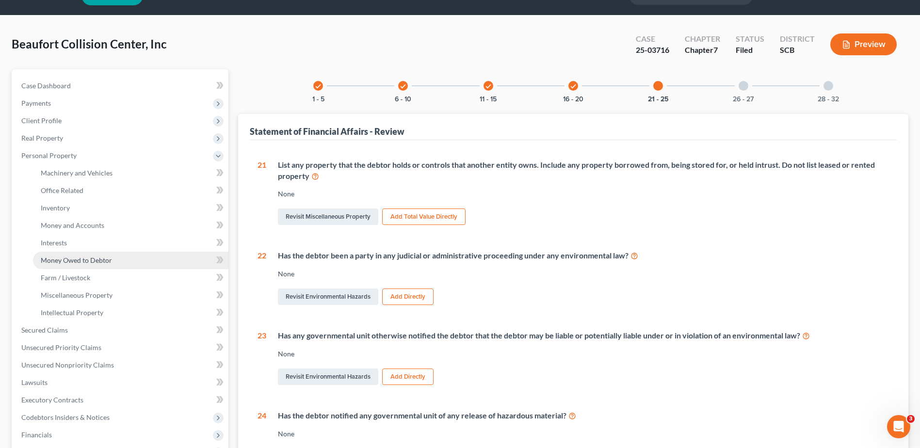
click at [65, 256] on span "Money Owed to Debtor" at bounding box center [76, 260] width 71 height 8
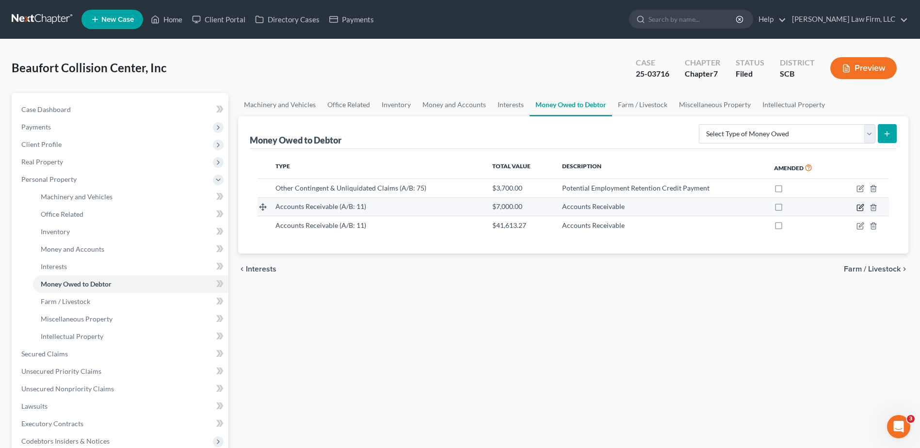
click at [861, 207] on icon "button" at bounding box center [861, 208] width 8 height 8
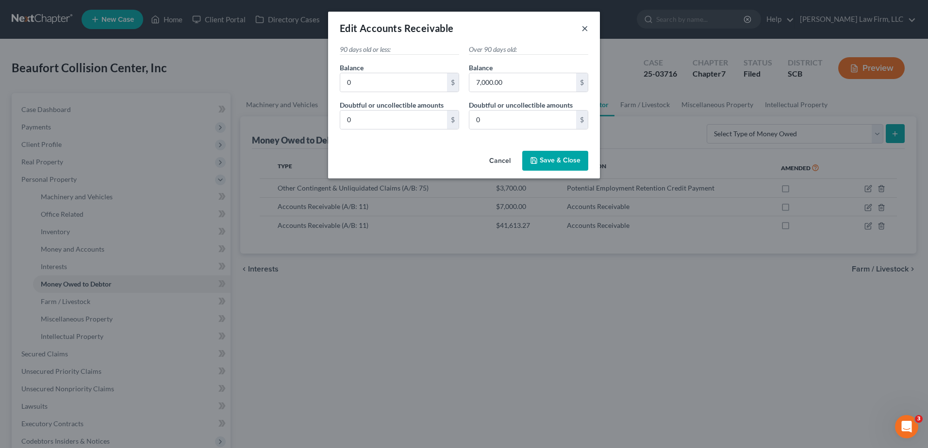
click at [584, 33] on button "×" at bounding box center [584, 28] width 7 height 12
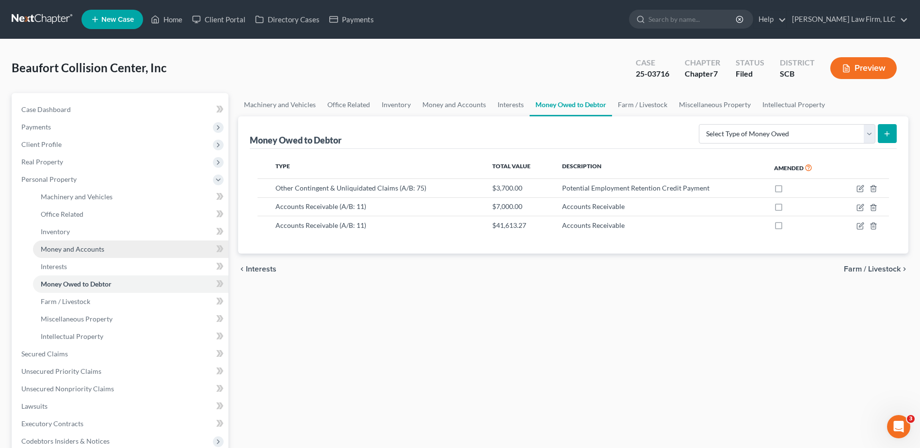
click at [71, 246] on span "Money and Accounts" at bounding box center [73, 249] width 64 height 8
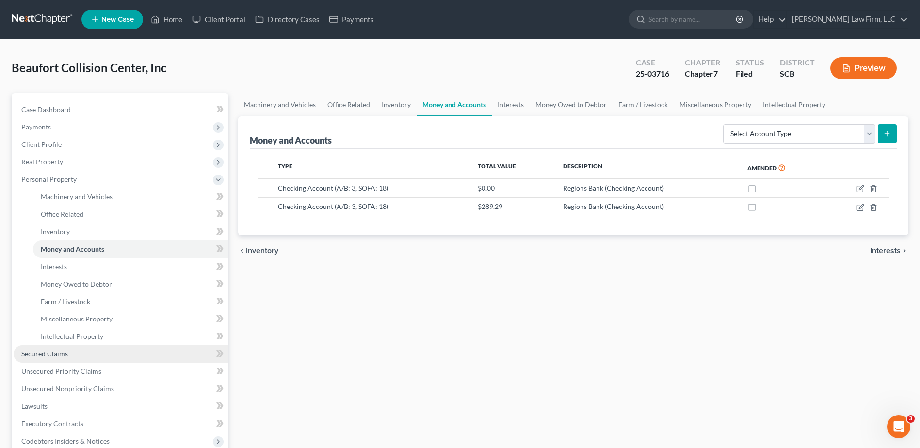
click at [42, 351] on span "Secured Claims" at bounding box center [44, 354] width 47 height 8
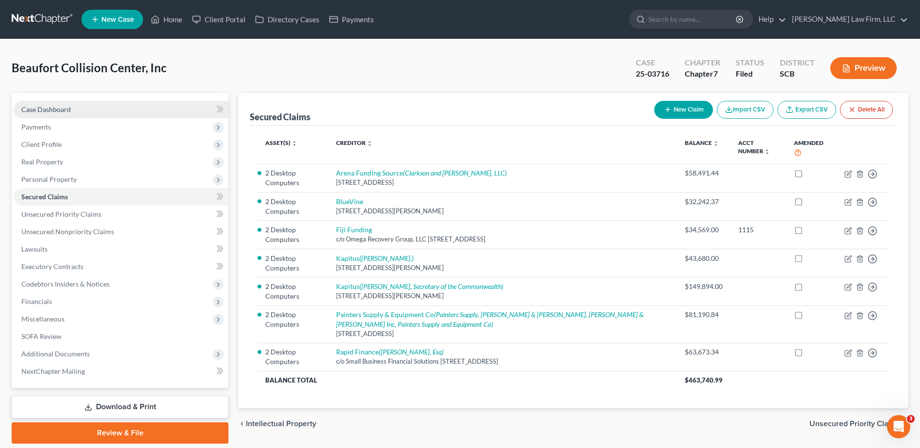
click at [54, 110] on span "Case Dashboard" at bounding box center [45, 109] width 49 height 8
select select "4"
select select "0"
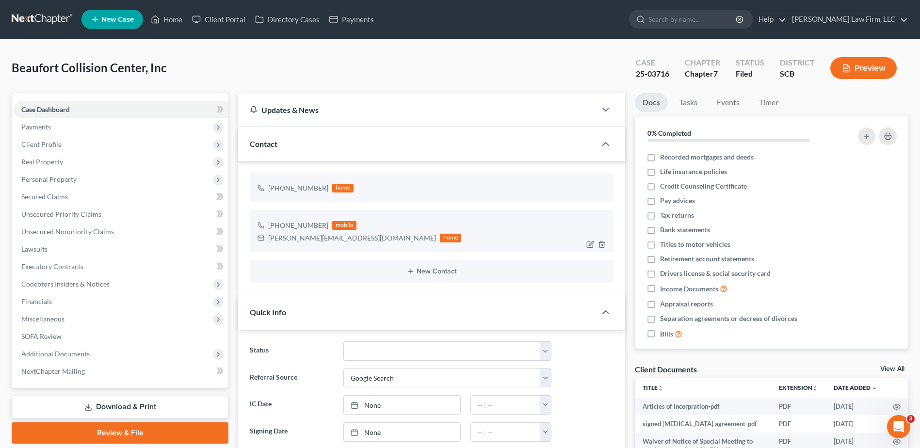
scroll to position [84, 0]
drag, startPoint x: 269, startPoint y: 237, endPoint x: 351, endPoint y: 239, distance: 82.5
click at [351, 239] on div "paul_fogarty@hotmail.com home" at bounding box center [360, 238] width 204 height 13
copy div "[PERSON_NAME][EMAIL_ADDRESS][DOMAIN_NAME]"
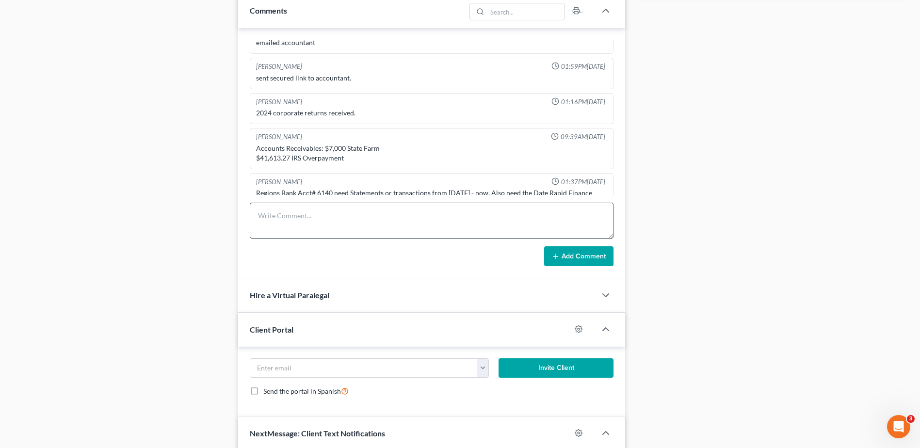
scroll to position [582, 0]
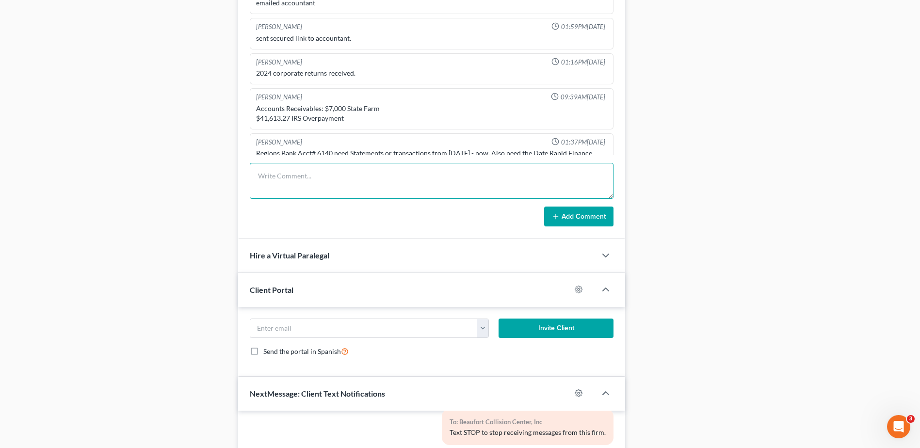
drag, startPoint x: 297, startPoint y: 188, endPoint x: 311, endPoint y: 187, distance: 13.6
click at [301, 188] on textarea at bounding box center [432, 181] width 364 height 36
click at [327, 181] on textarea at bounding box center [432, 181] width 364 height 36
type textarea "Emailed long list of items Tee wants ahead of 341s to client..."
click at [576, 207] on button "Add Comment" at bounding box center [578, 217] width 69 height 20
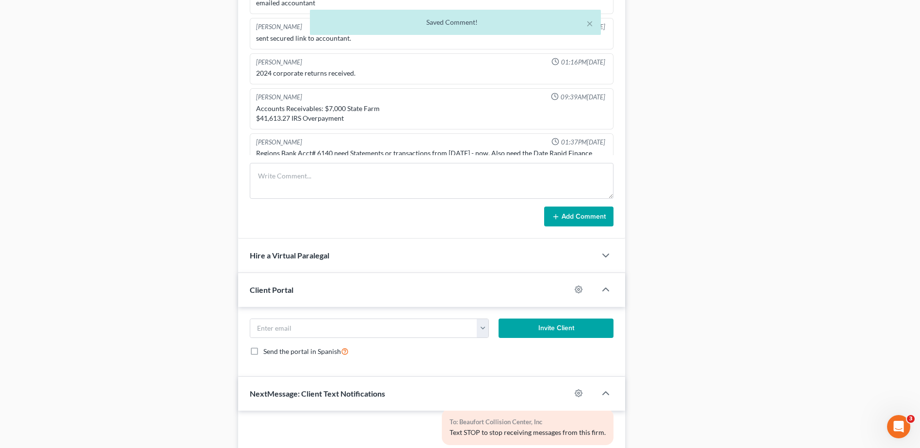
scroll to position [945, 0]
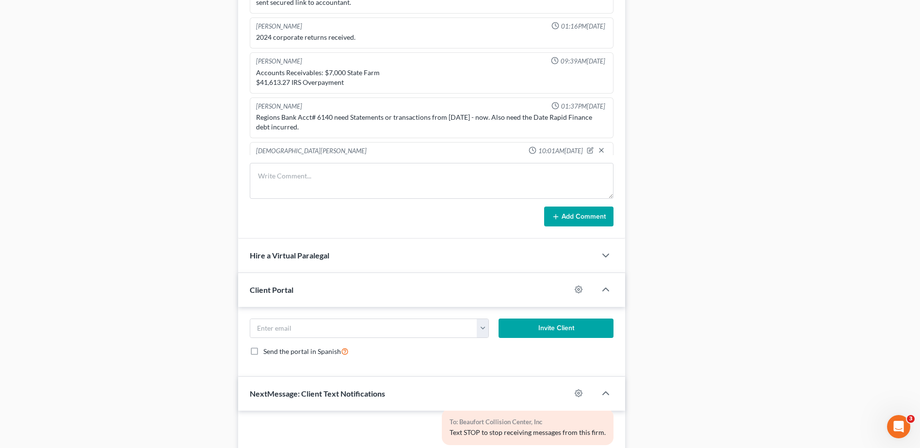
drag, startPoint x: 716, startPoint y: 118, endPoint x: 837, endPoint y: 36, distance: 145.7
click at [717, 118] on div "Docs Tasks Events Timer 0% Completed Nothing here yet! Recorded mortgages and d…" at bounding box center [771, 69] width 283 height 1117
click at [587, 147] on icon "button" at bounding box center [590, 150] width 7 height 7
click at [481, 158] on textarea "Emailed long list of items Tee wants ahead of 341s to client..." at bounding box center [431, 176] width 351 height 36
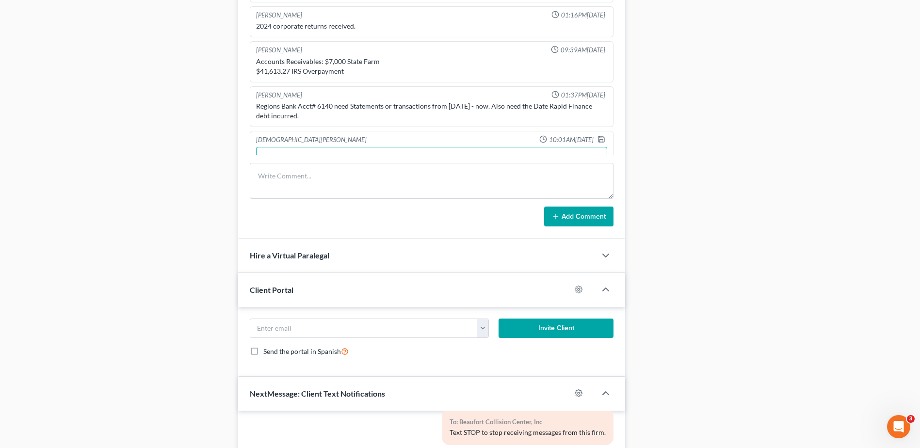
paste textarea "Please provide the following: Bank Statements 2 years Tax Returns 5 Years Copie…"
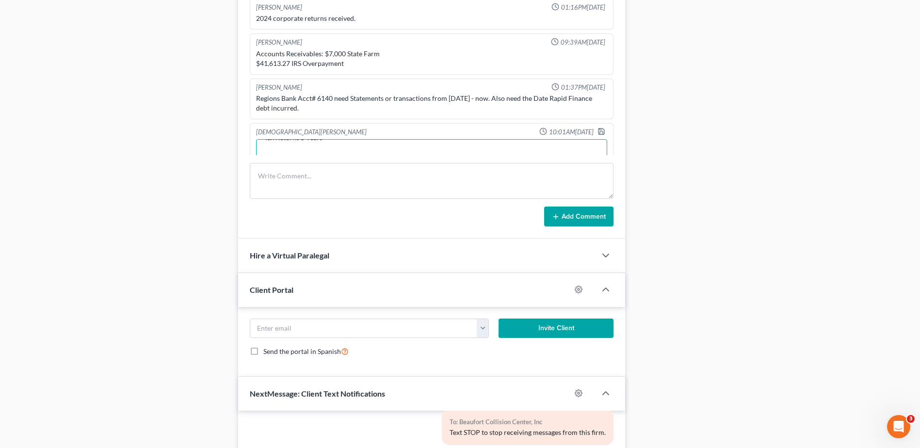
scroll to position [0, 0]
drag, startPoint x: 596, startPoint y: 154, endPoint x: 596, endPoint y: 194, distance: 40.3
click at [596, 194] on div "Shawnda Engram 12:59PM, 12/19/2024 contact Mr. Paul Fogarty on 1/15/2025 for fo…" at bounding box center [431, 113] width 387 height 251
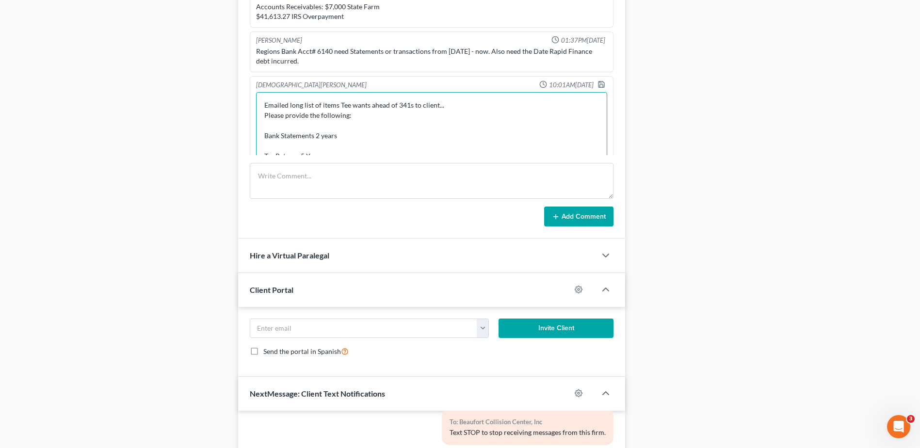
click at [394, 101] on textarea "Emailed long list of items Tee wants ahead of 341s to client... Please provide …" at bounding box center [431, 130] width 351 height 76
type textarea "Emailed long list of items Tee wants ahead of 341s to client... Please provide …"
click at [598, 81] on div at bounding box center [604, 86] width 12 height 10
click at [598, 81] on icon "button" at bounding box center [602, 85] width 8 height 8
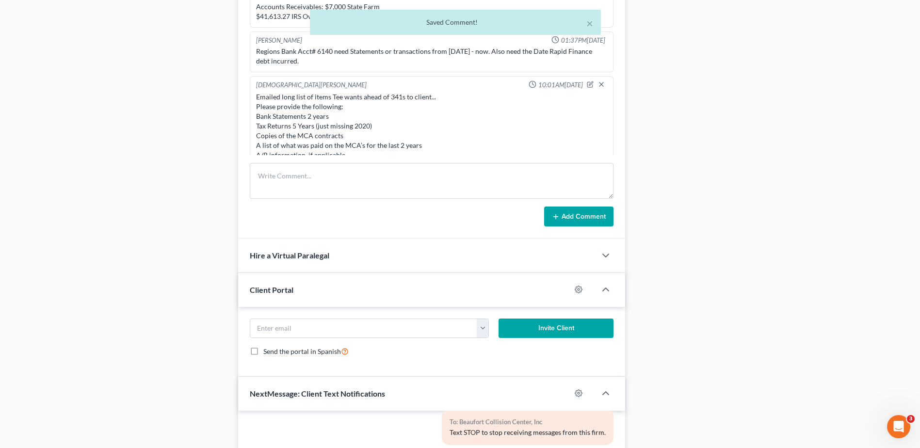
scroll to position [1003, 0]
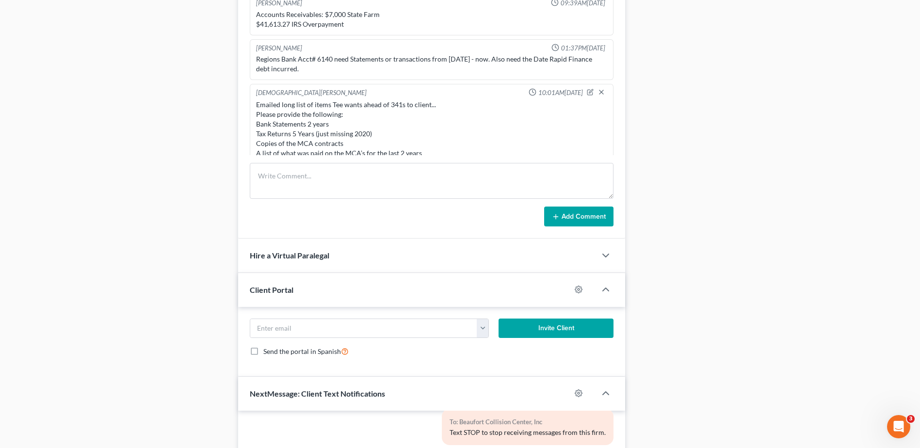
drag, startPoint x: 178, startPoint y: 183, endPoint x: 182, endPoint y: 163, distance: 20.3
click at [178, 183] on div "Case Dashboard Payments Invoices Payments Payments Credit Report Client Profile" at bounding box center [120, 69] width 227 height 1117
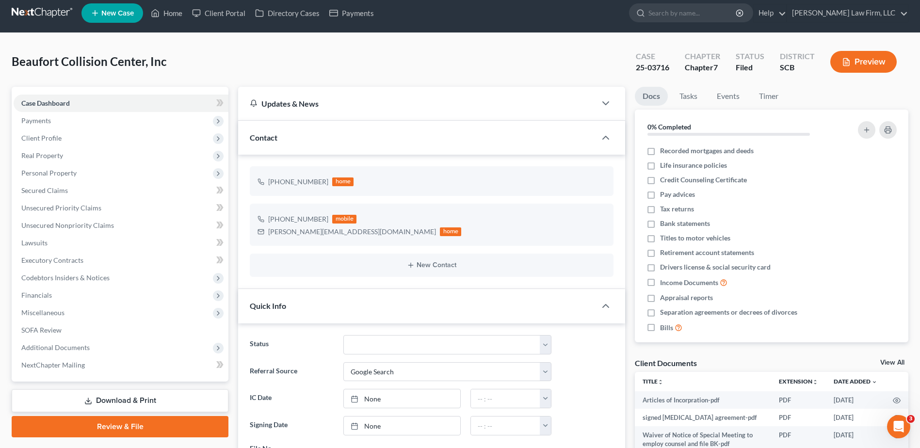
scroll to position [0, 0]
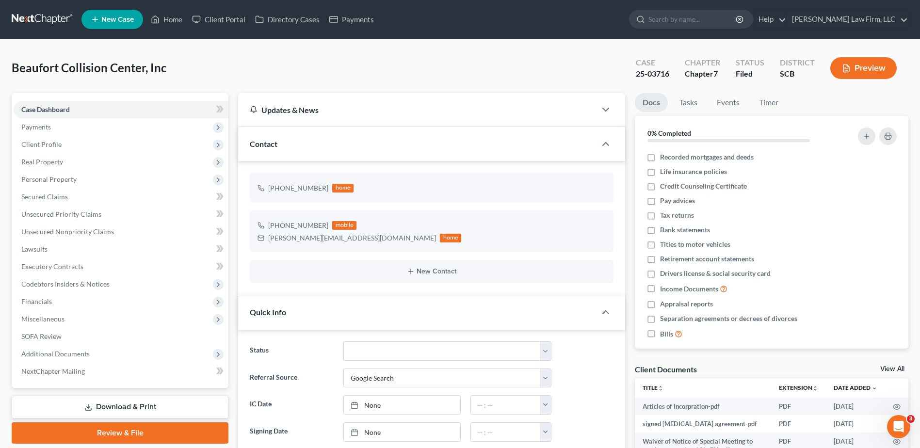
click at [36, 18] on link at bounding box center [43, 19] width 62 height 17
